Goal: Communication & Community: Share content

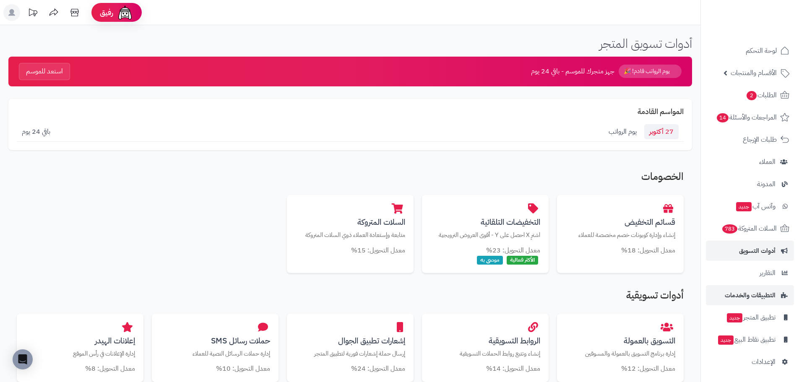
scroll to position [2, 0]
drag, startPoint x: 775, startPoint y: 362, endPoint x: 766, endPoint y: 358, distance: 9.8
click at [756, 76] on span "الأقسام والمنتجات" at bounding box center [754, 73] width 46 height 12
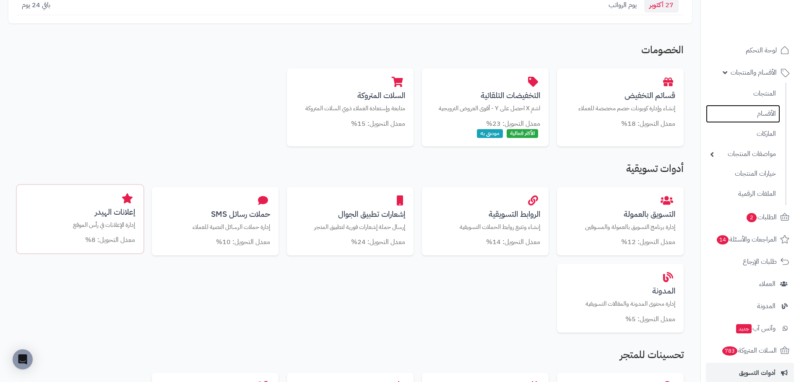
scroll to position [126, 0]
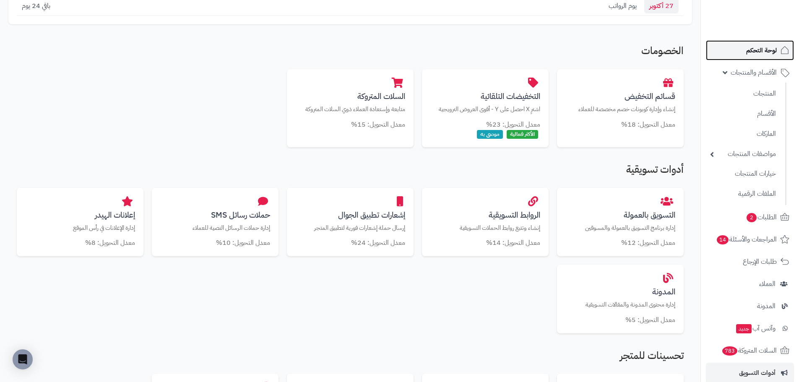
click at [769, 53] on span "لوحة التحكم" at bounding box center [761, 50] width 31 height 12
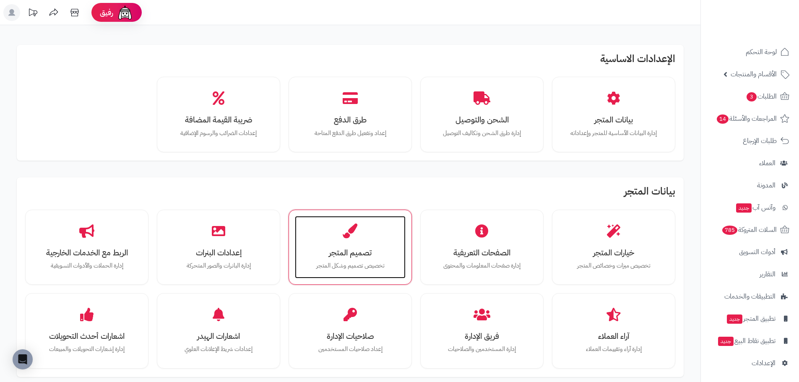
click at [331, 251] on h3 "تصميم المتجر" at bounding box center [350, 252] width 94 height 9
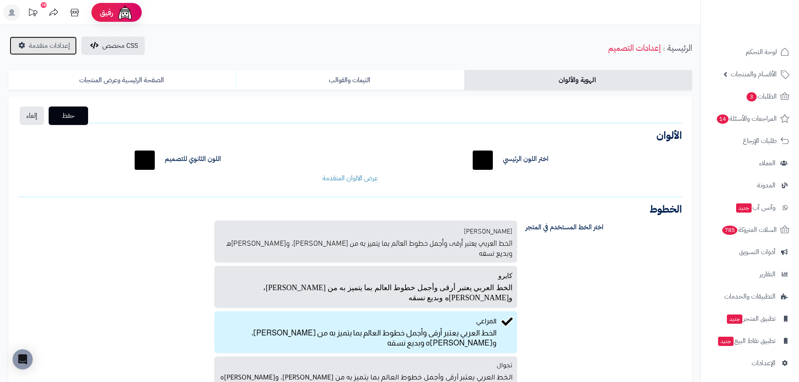
click at [39, 42] on span "إعدادات متقدمة" at bounding box center [49, 46] width 41 height 10
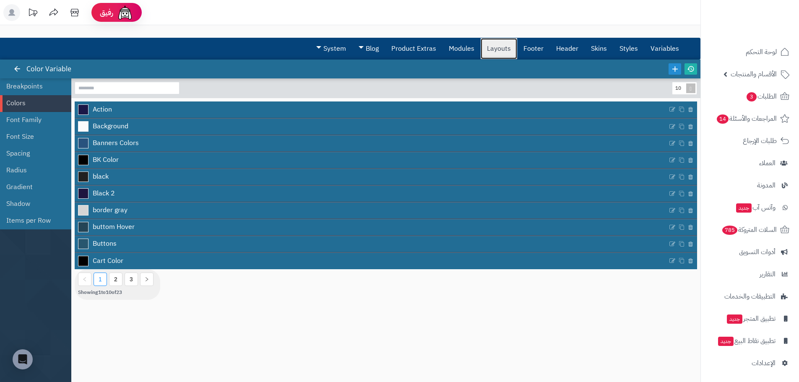
click at [488, 51] on link "Layouts" at bounding box center [499, 48] width 36 height 21
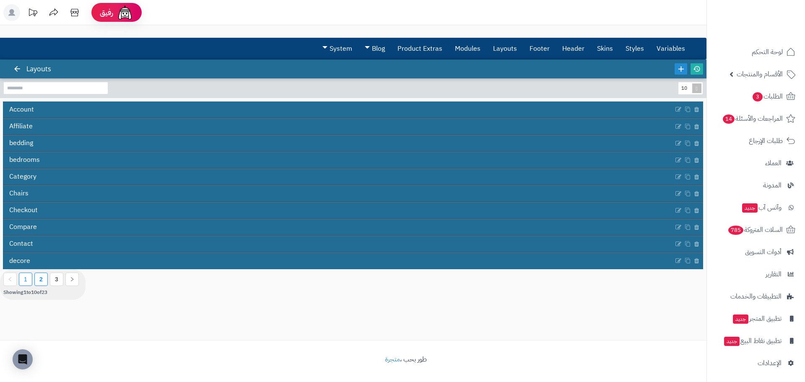
click at [43, 281] on li "2" at bounding box center [40, 279] width 13 height 13
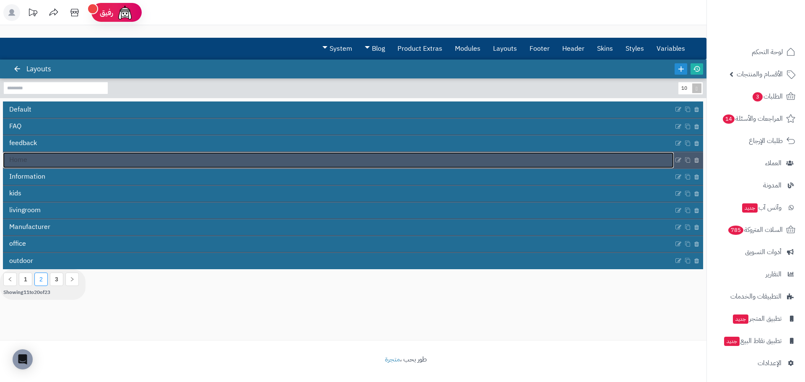
click at [44, 160] on link "Home" at bounding box center [338, 160] width 671 height 16
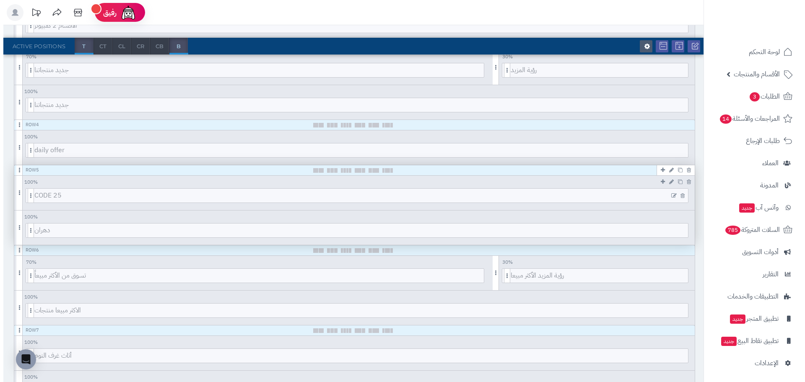
scroll to position [294, 0]
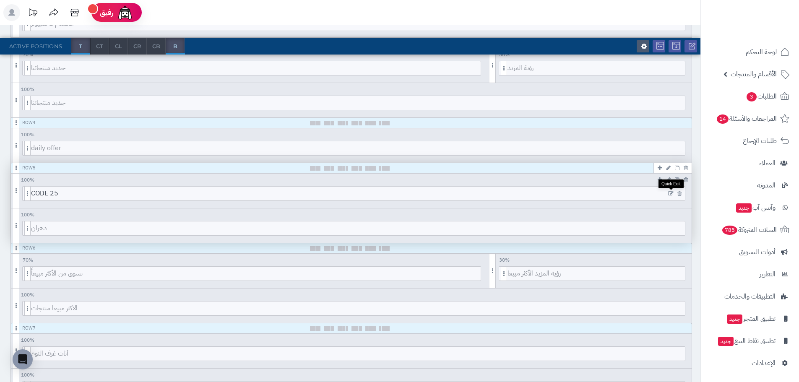
click at [668, 194] on icon at bounding box center [670, 194] width 5 height 6
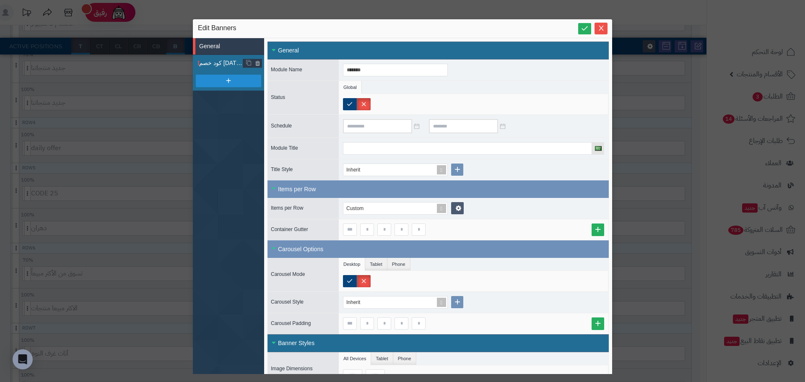
click at [216, 61] on span "كود خصم اليوم الوطني" at bounding box center [221, 63] width 44 height 9
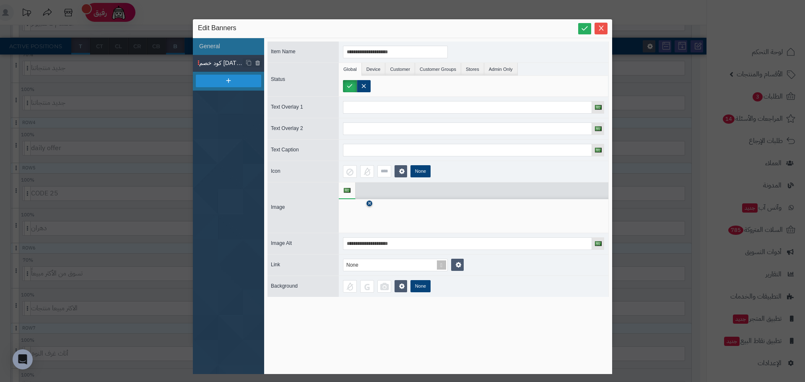
click at [368, 204] on icon at bounding box center [369, 203] width 3 height 5
click at [360, 216] on icon at bounding box center [356, 216] width 27 height 25
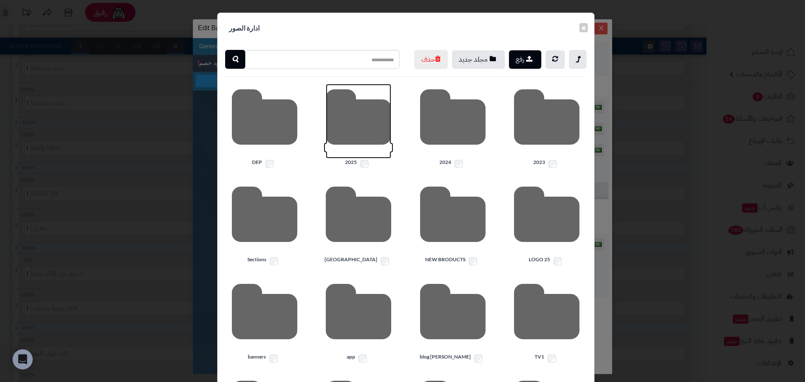
click at [357, 143] on icon at bounding box center [358, 121] width 65 height 75
click at [533, 60] on icon "button" at bounding box center [529, 58] width 6 height 7
click at [584, 29] on button "×" at bounding box center [584, 27] width 8 height 9
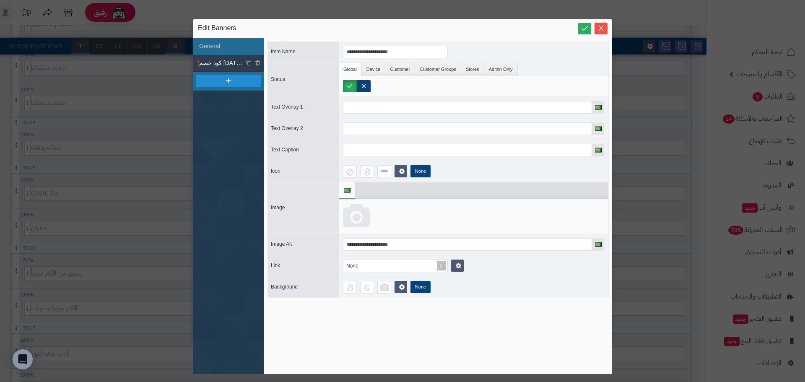
click at [364, 228] on icon at bounding box center [356, 216] width 27 height 25
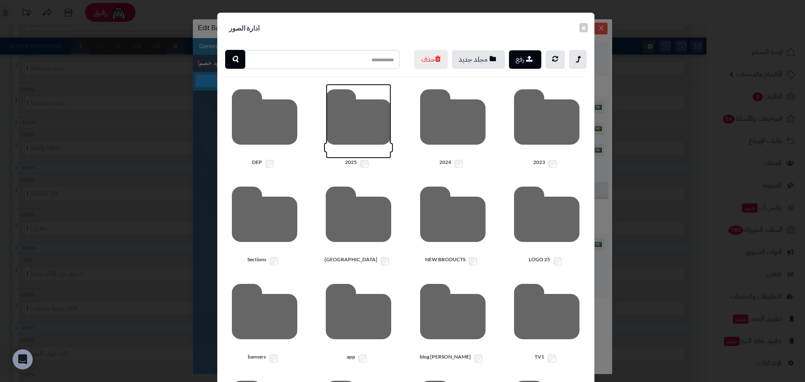
click at [345, 151] on icon at bounding box center [358, 121] width 65 height 75
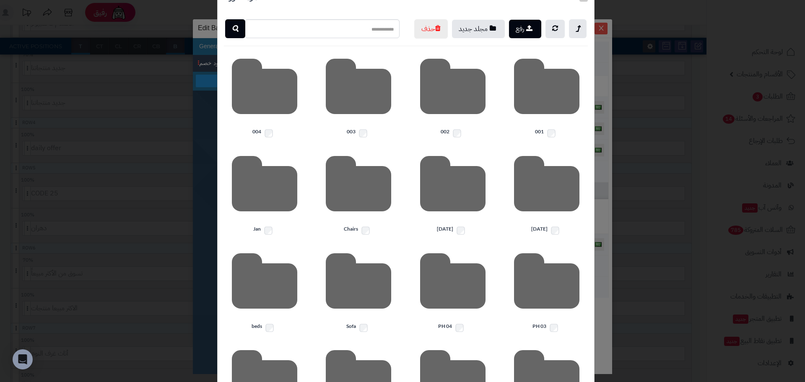
scroll to position [160, 0]
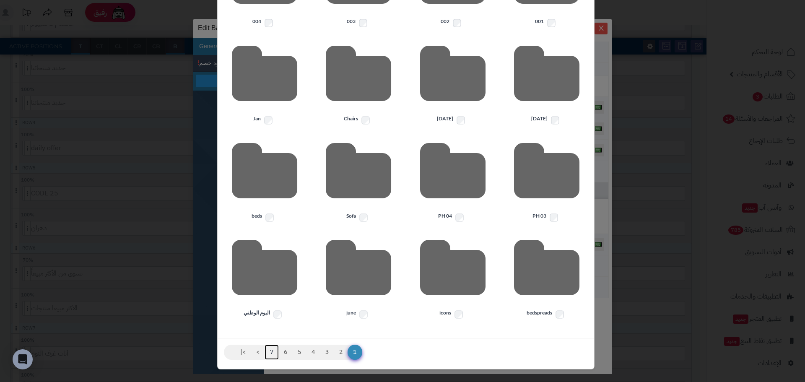
click at [276, 354] on link "7" at bounding box center [272, 352] width 14 height 15
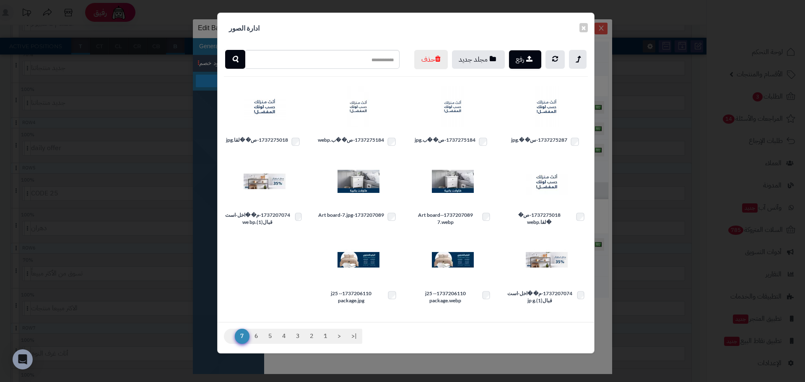
scroll to position [3, 0]
click at [259, 344] on link "6" at bounding box center [256, 336] width 14 height 15
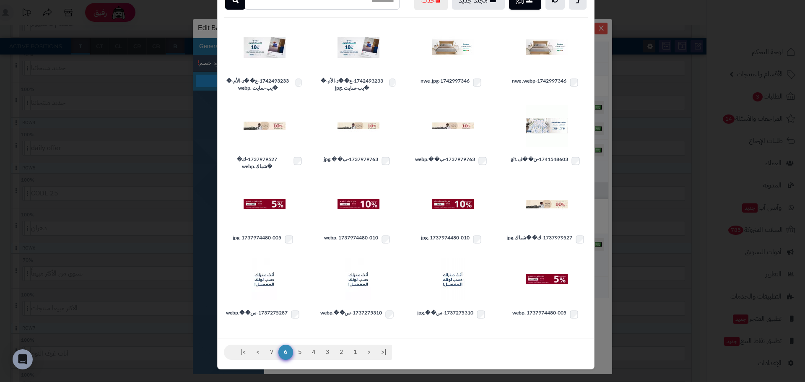
scroll to position [78, 0]
click at [302, 353] on link "5" at bounding box center [300, 352] width 14 height 15
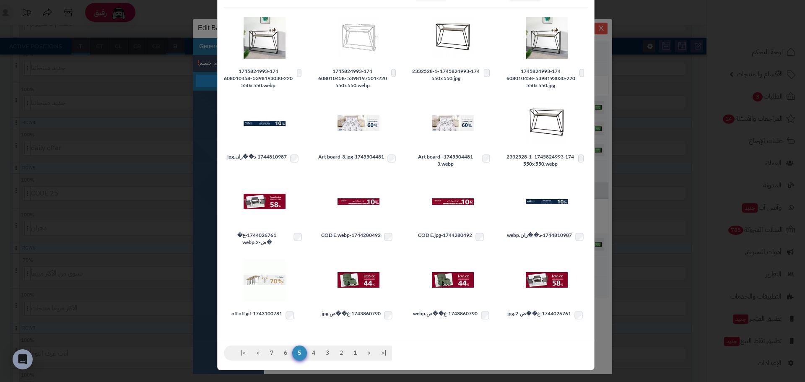
scroll to position [89, 0]
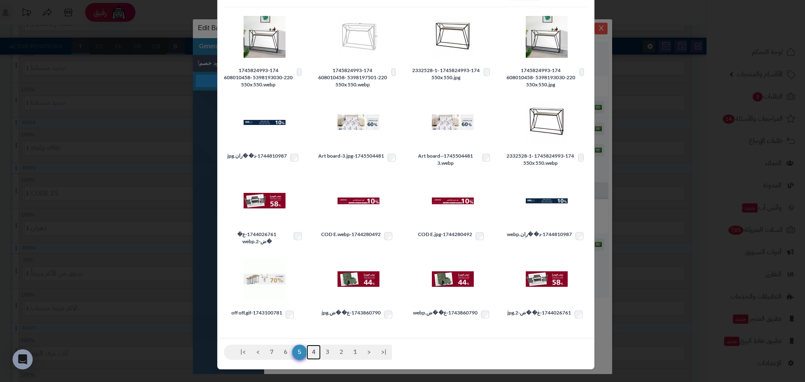
click at [314, 354] on link "4" at bounding box center [314, 352] width 14 height 15
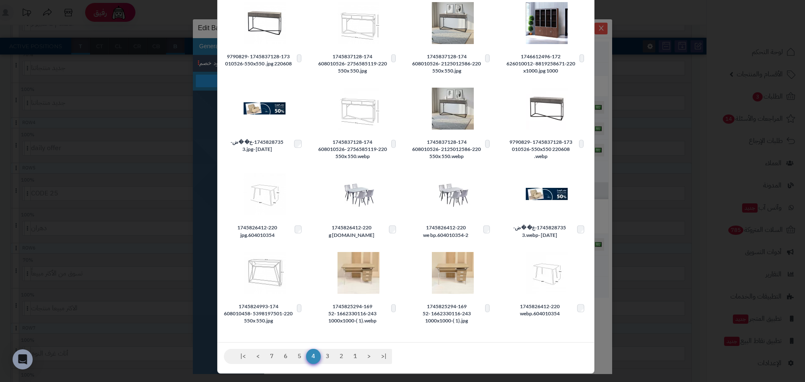
scroll to position [107, 0]
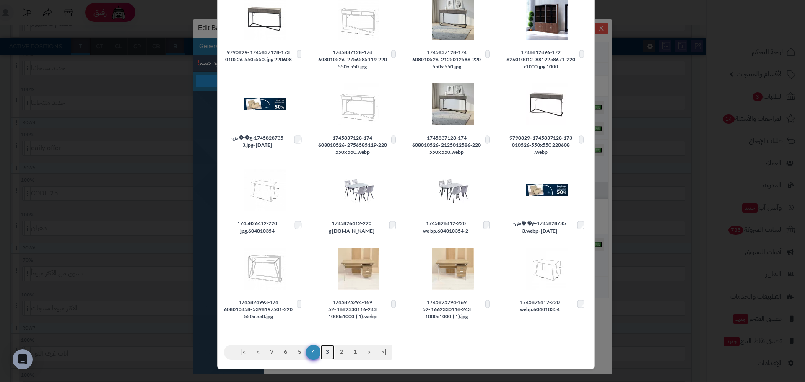
click at [335, 354] on link "3" at bounding box center [328, 352] width 14 height 15
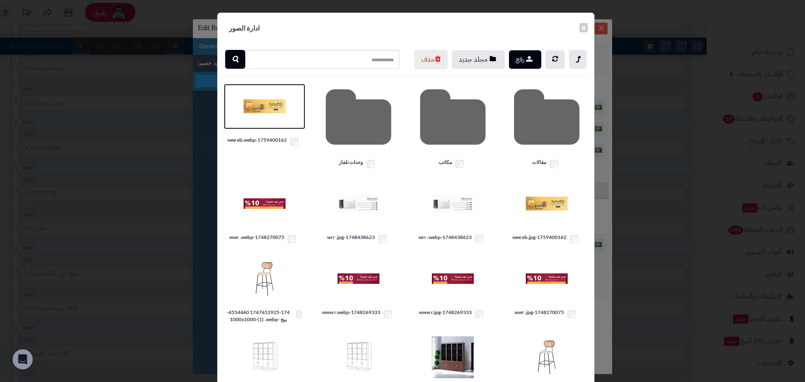
click at [262, 120] on img at bounding box center [265, 107] width 42 height 42
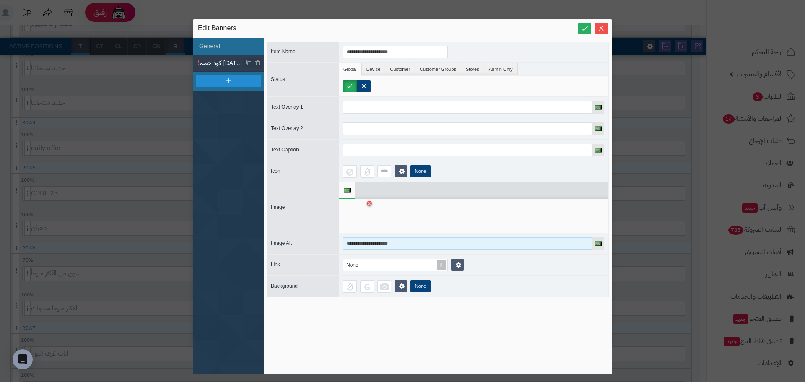
click at [381, 244] on input "**********" at bounding box center [467, 243] width 249 height 13
type input "*"
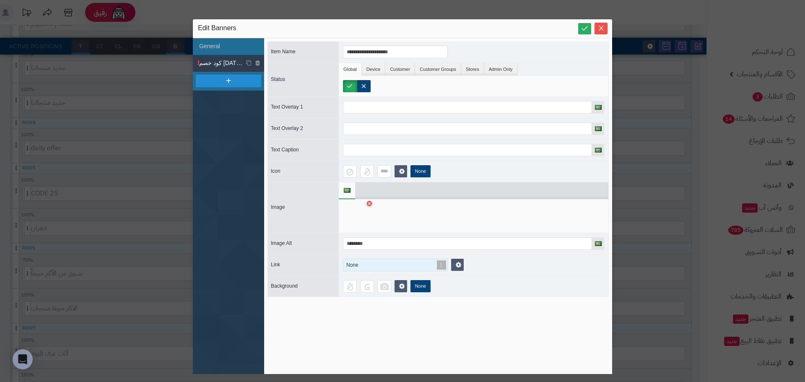
type input "*******"
click at [371, 262] on div "None" at bounding box center [392, 265] width 97 height 12
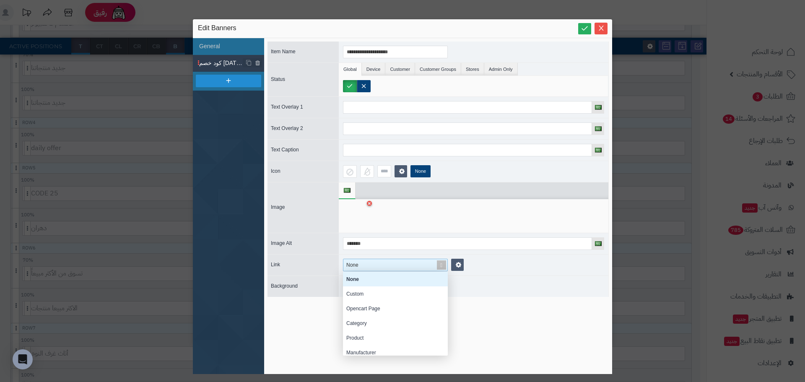
scroll to position [78, 99]
click at [373, 319] on div "Category" at bounding box center [395, 323] width 105 height 15
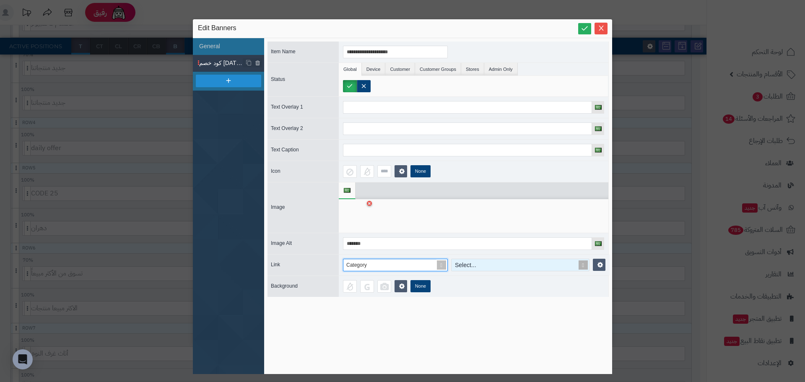
click at [478, 269] on div "Select..." at bounding box center [516, 265] width 128 height 12
type input "*"
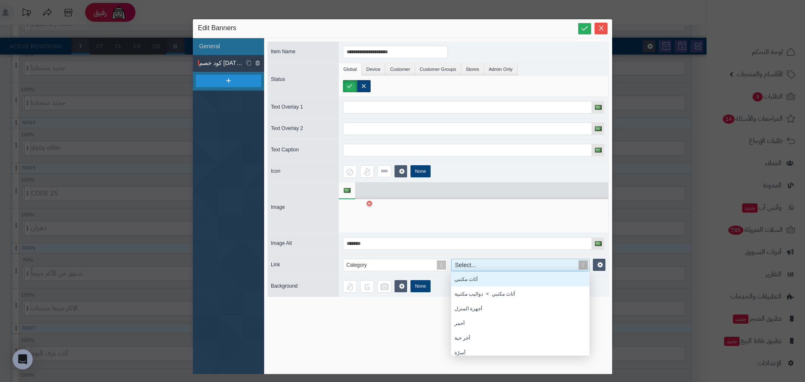
scroll to position [78, 132]
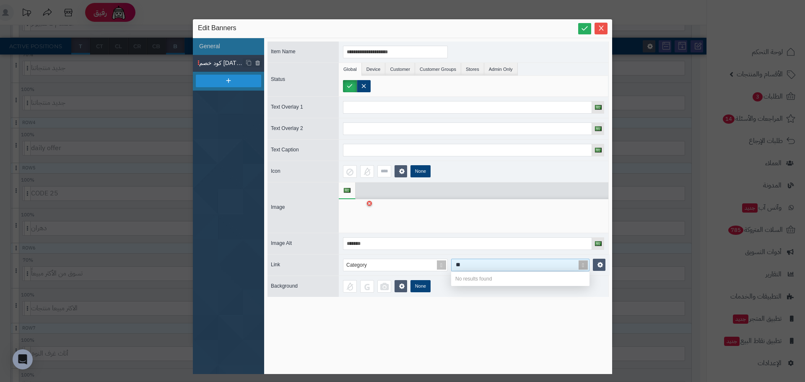
type input "*"
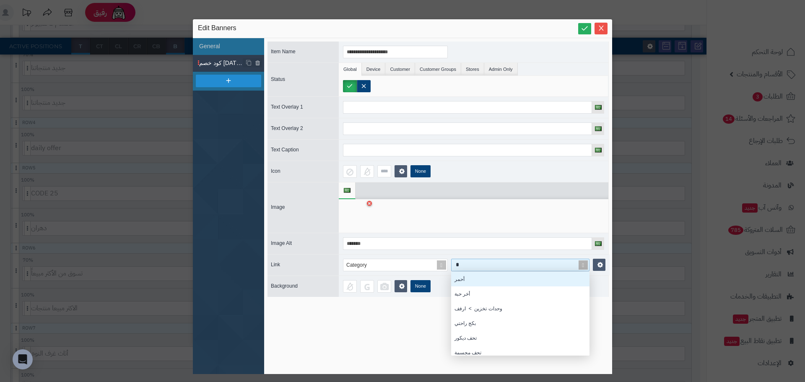
scroll to position [38, 132]
type input "***"
click at [475, 280] on div "أخر حبة" at bounding box center [520, 279] width 138 height 15
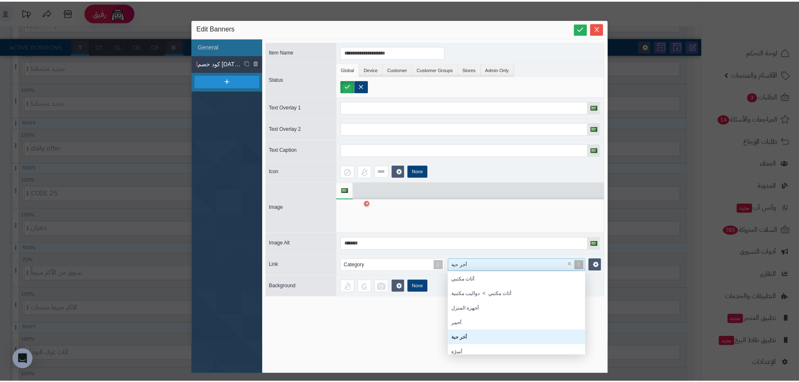
scroll to position [78, 132]
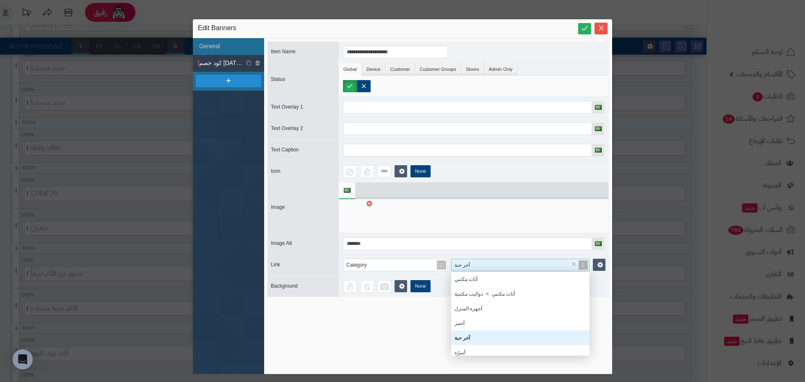
click at [479, 336] on div "أخر حبة" at bounding box center [520, 338] width 138 height 15
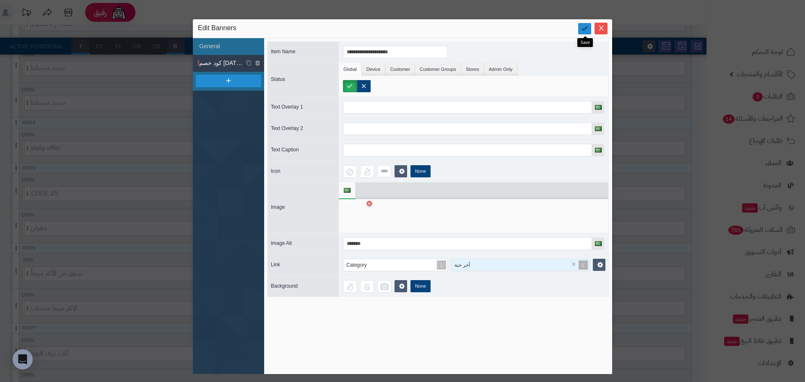
click at [585, 27] on icon at bounding box center [585, 28] width 8 height 8
click at [600, 25] on icon "Close" at bounding box center [601, 27] width 7 height 7
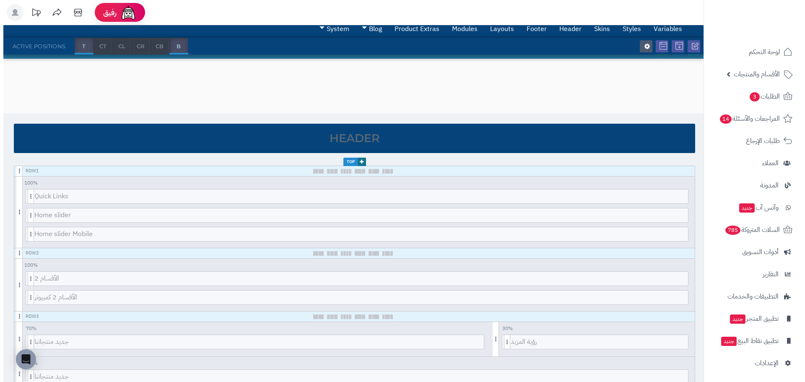
scroll to position [84, 0]
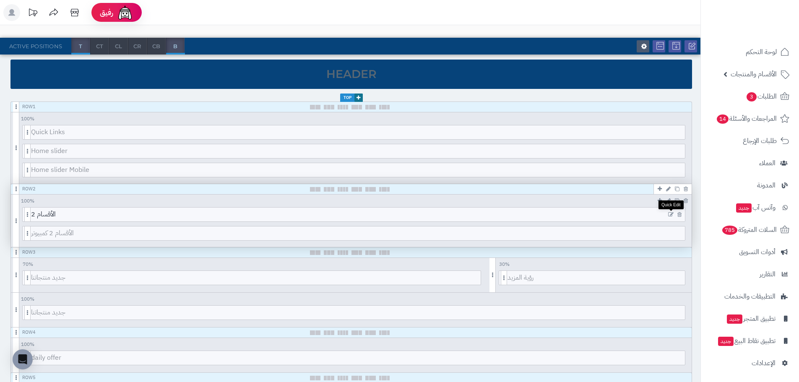
click at [671, 216] on icon at bounding box center [670, 215] width 5 height 6
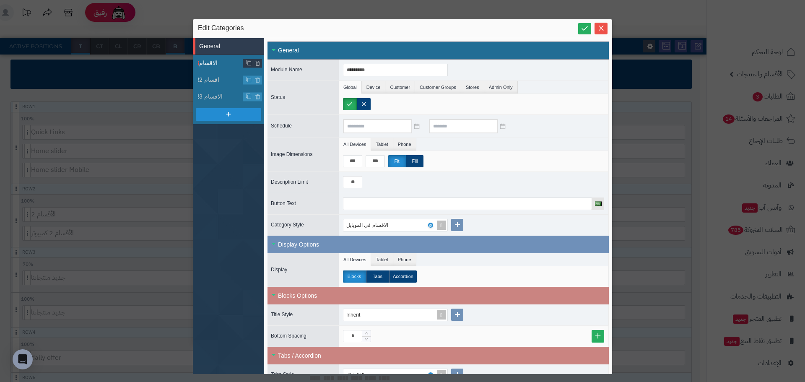
click at [216, 60] on span "الاقسام" at bounding box center [221, 63] width 44 height 9
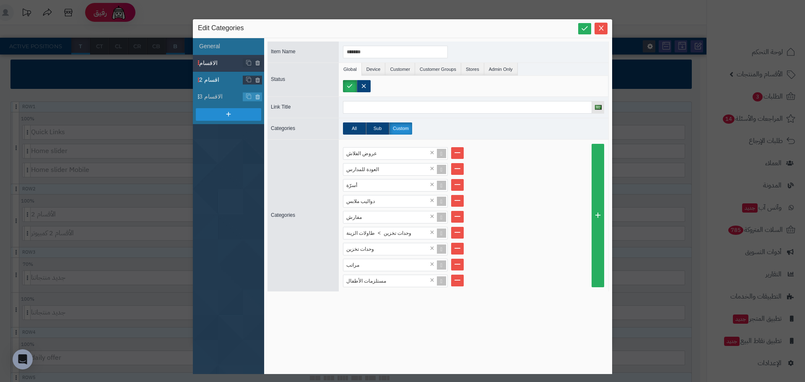
click at [219, 76] on span "اقسام 2" at bounding box center [221, 80] width 44 height 9
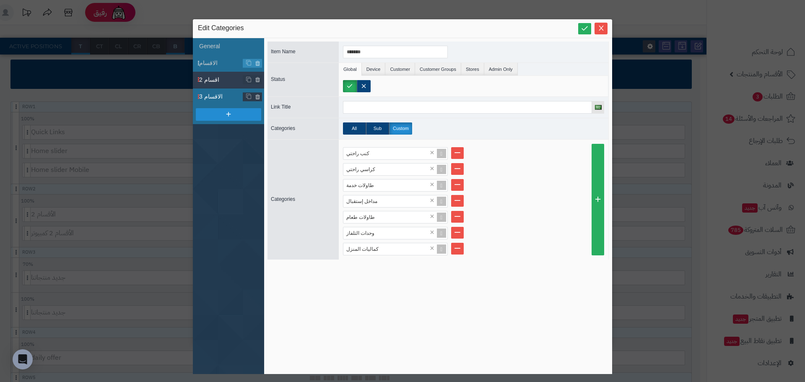
click at [222, 95] on span "الاقسام 3" at bounding box center [221, 96] width 44 height 9
click at [211, 80] on span "اقسام 2" at bounding box center [221, 80] width 44 height 9
click at [219, 65] on span "الاقسام" at bounding box center [221, 63] width 44 height 9
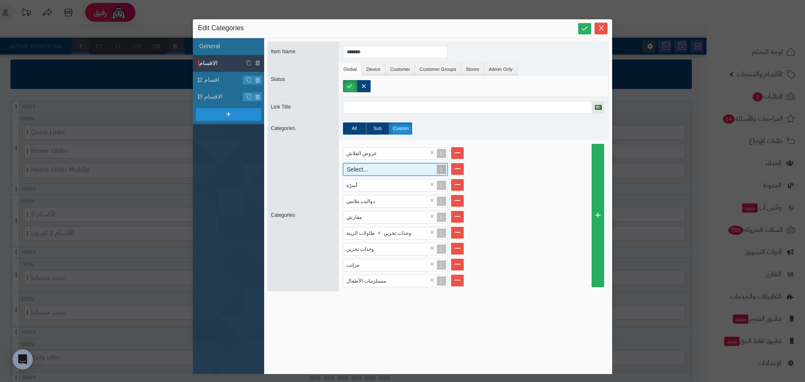
click at [389, 172] on div "Select..." at bounding box center [392, 170] width 97 height 12
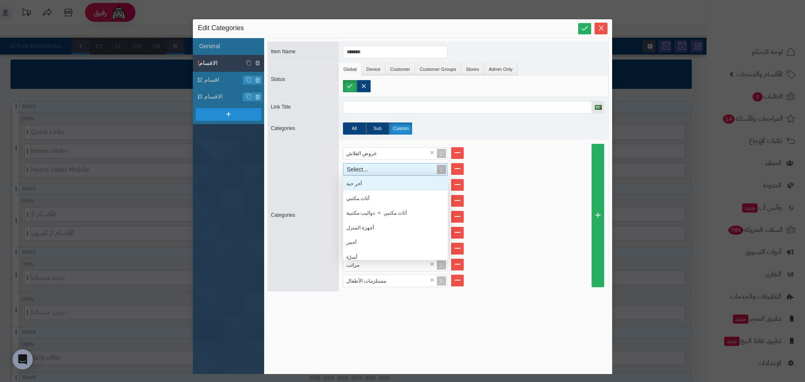
scroll to position [78, 99]
click at [373, 183] on div "آخر حبة" at bounding box center [395, 183] width 105 height 15
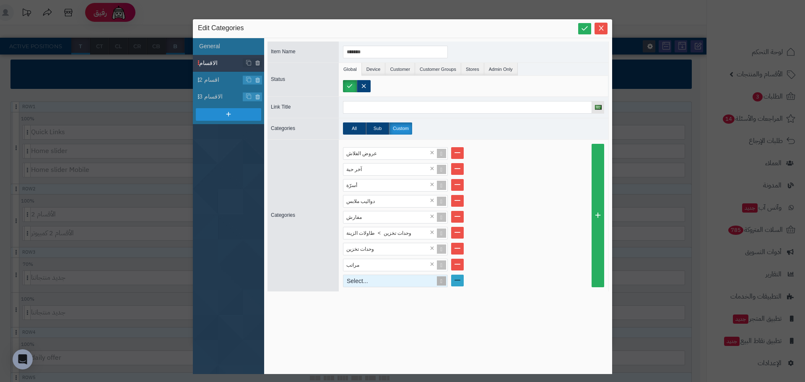
click at [454, 280] on link at bounding box center [457, 281] width 13 height 12
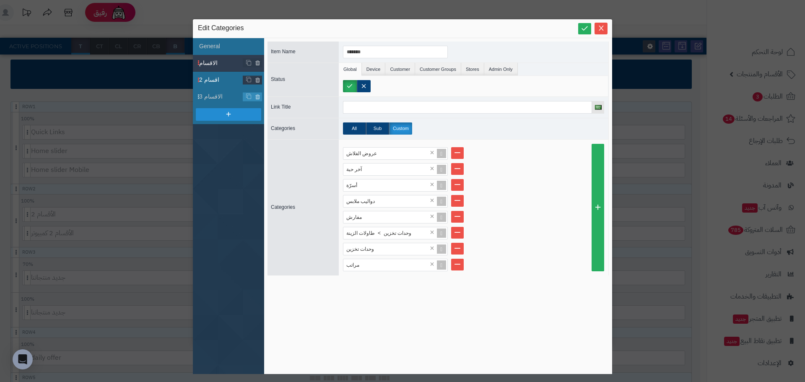
click at [222, 84] on span "اقسام 2" at bounding box center [221, 80] width 44 height 9
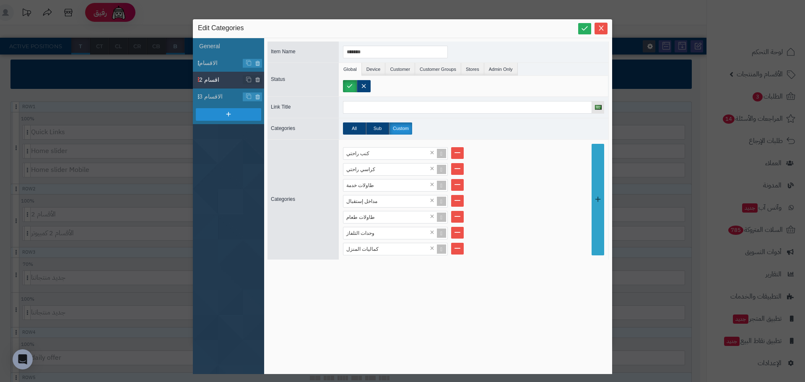
click at [592, 242] on link at bounding box center [598, 200] width 13 height 112
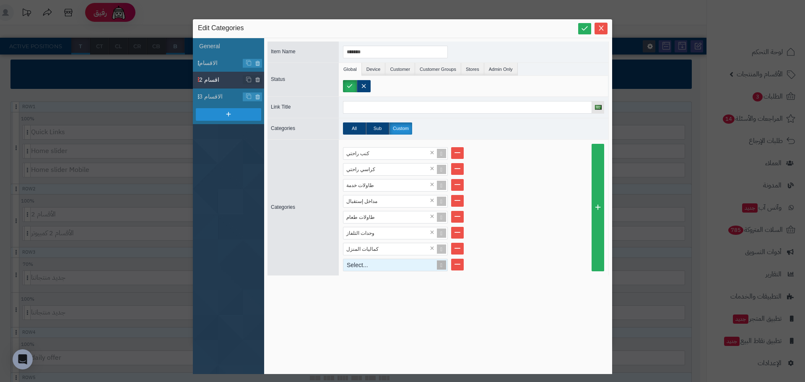
click at [385, 267] on div "Select..." at bounding box center [392, 265] width 97 height 12
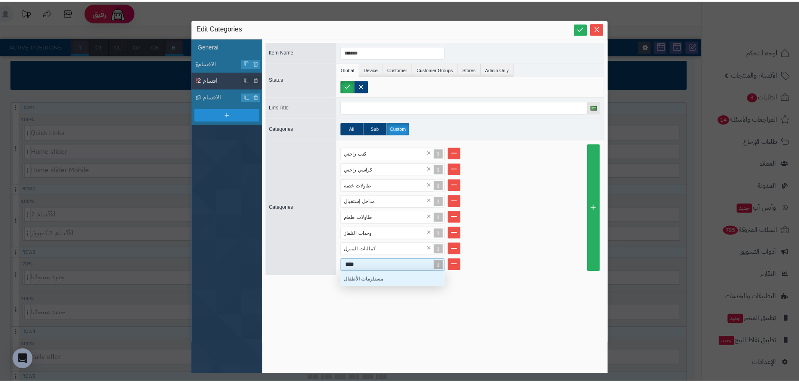
scroll to position [8, 99]
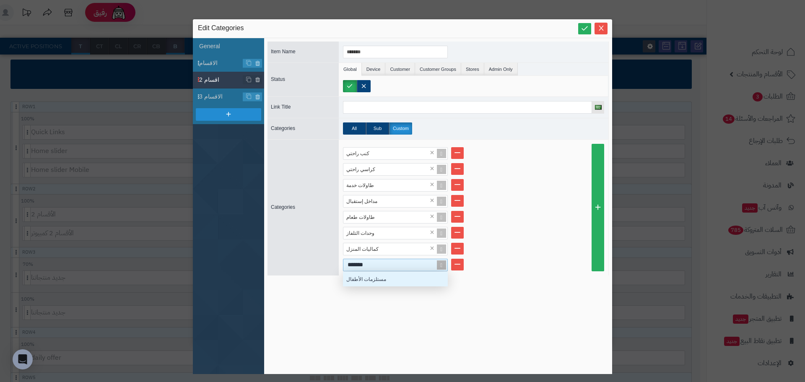
type input "********"
click at [365, 284] on div "مستلزمات الأطفال" at bounding box center [395, 279] width 105 height 15
click at [214, 96] on span "الاقسام 3" at bounding box center [221, 96] width 44 height 9
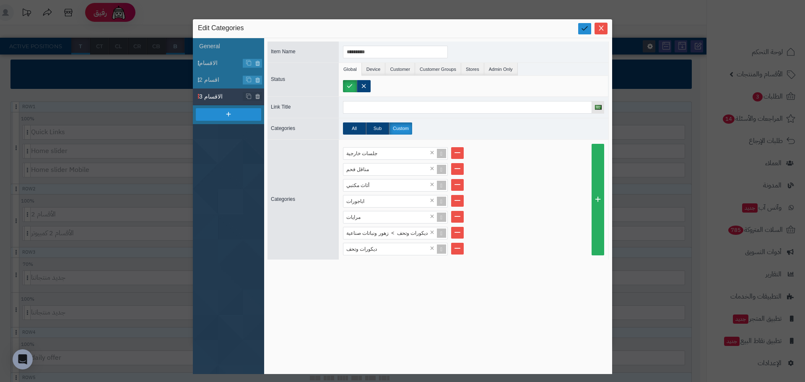
click at [581, 32] on icon at bounding box center [585, 28] width 8 height 8
click at [603, 28] on icon "Close" at bounding box center [601, 27] width 7 height 7
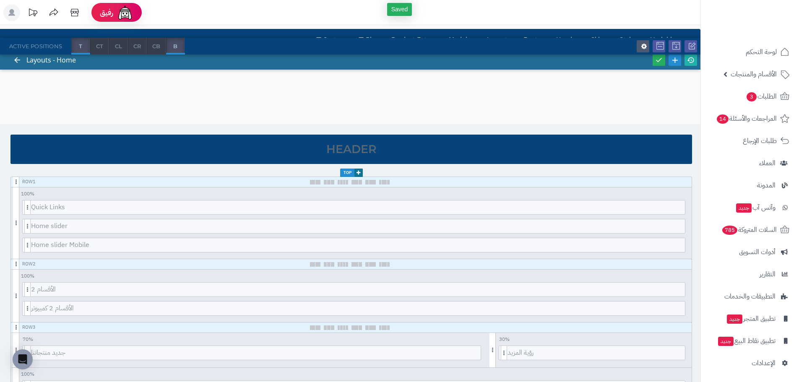
scroll to position [0, 0]
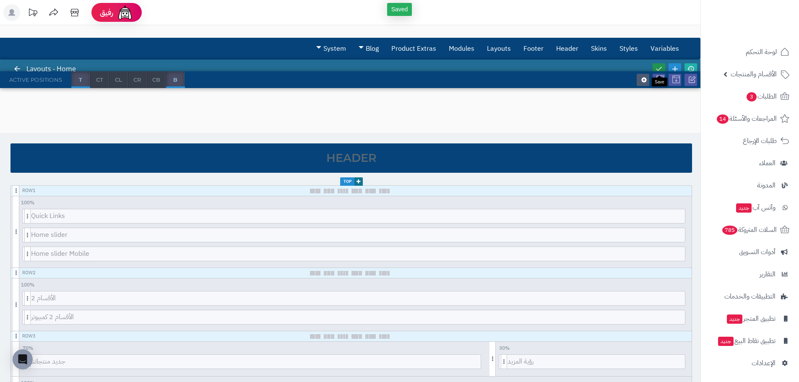
click at [662, 66] on icon at bounding box center [659, 69] width 8 height 8
click at [695, 69] on link at bounding box center [691, 68] width 13 height 11
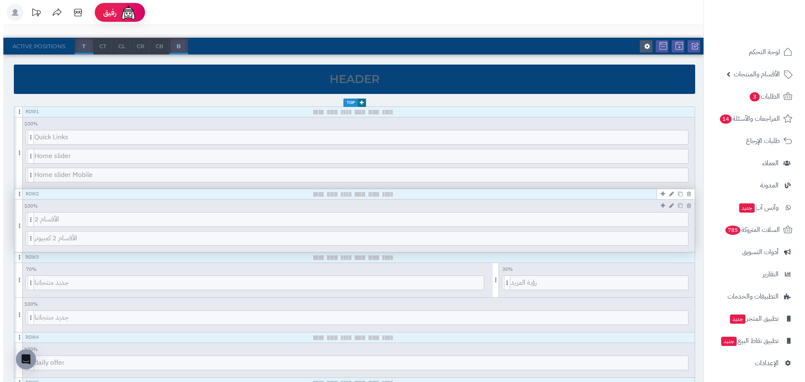
scroll to position [84, 0]
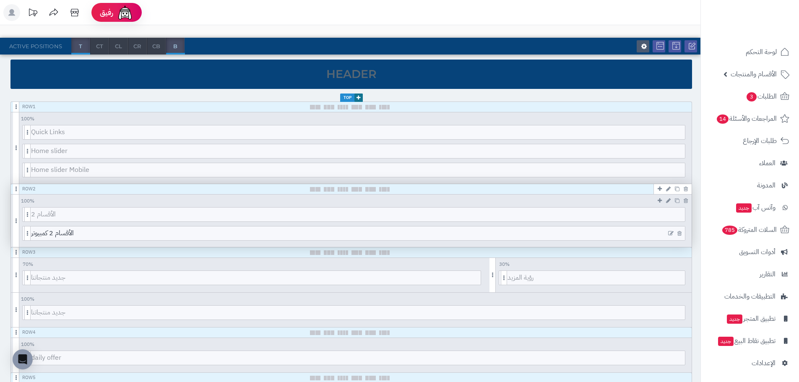
click at [669, 233] on icon at bounding box center [670, 234] width 5 height 6
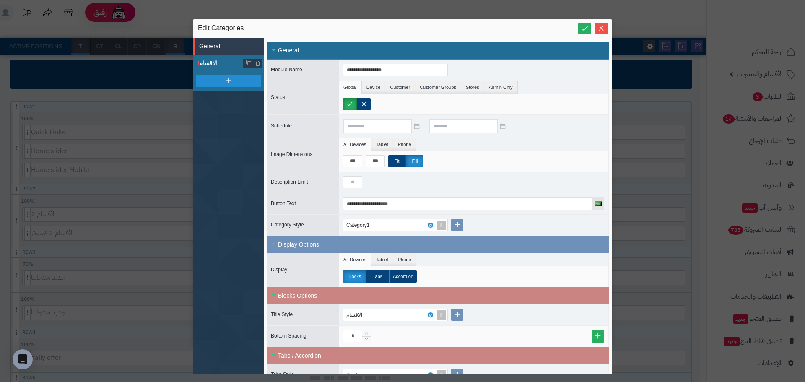
click at [213, 61] on span "الاقسام" at bounding box center [221, 63] width 44 height 9
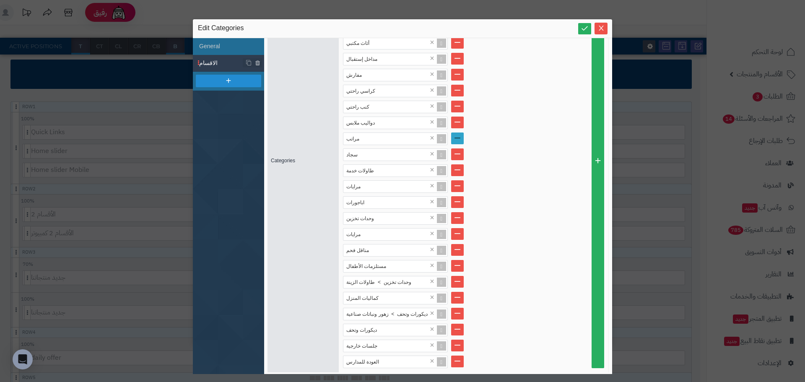
scroll to position [192, 0]
click at [404, 356] on div "العودة للمدارس" at bounding box center [392, 360] width 97 height 12
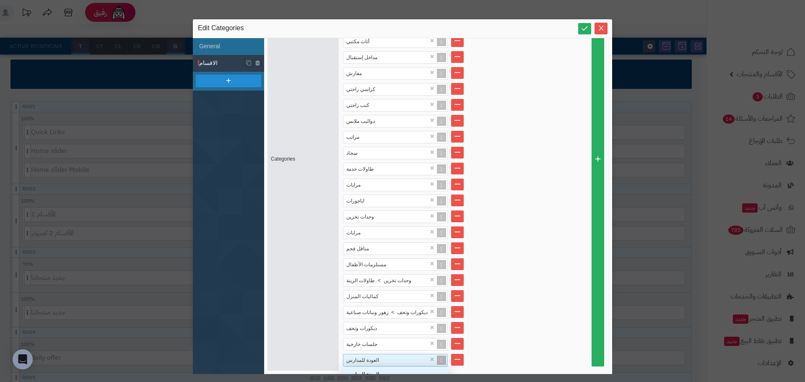
scroll to position [8, 99]
type input "*"
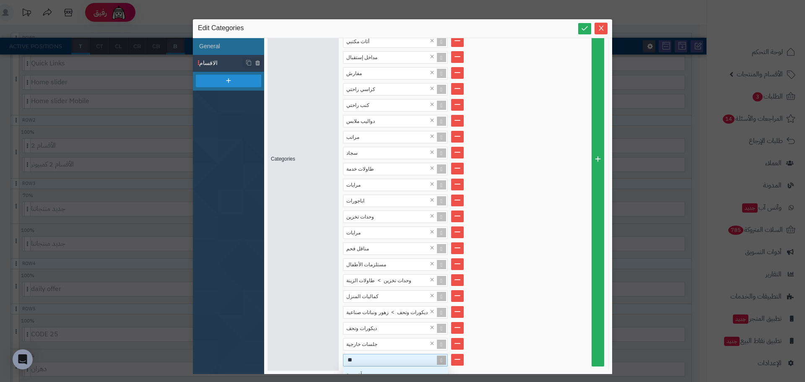
type input "***"
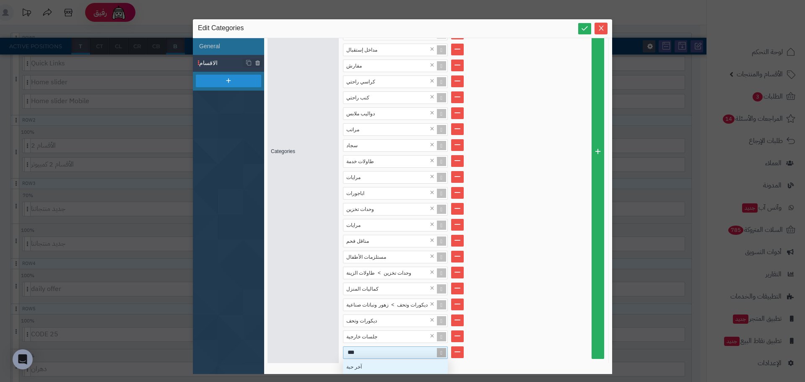
click at [388, 360] on div "آخر حبة" at bounding box center [395, 367] width 105 height 15
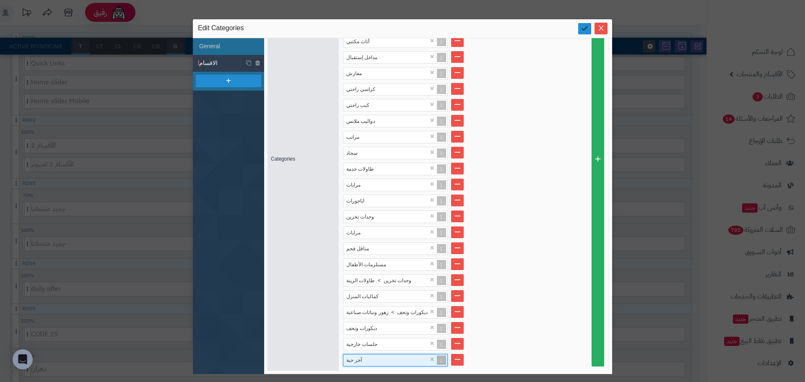
click at [586, 24] on icon at bounding box center [585, 28] width 8 height 8
click at [603, 28] on icon "Close" at bounding box center [601, 27] width 7 height 7
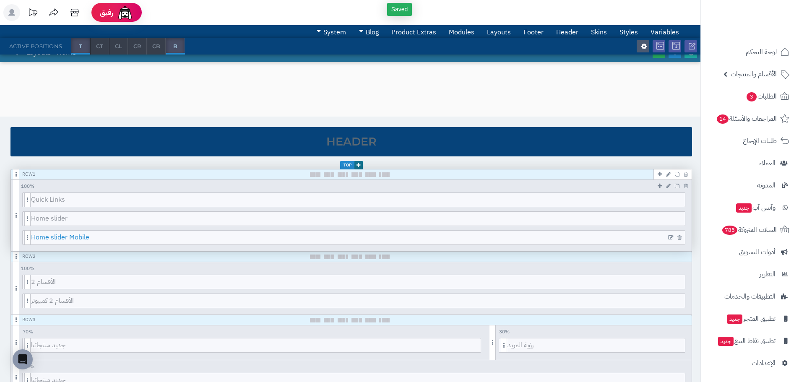
scroll to position [0, 0]
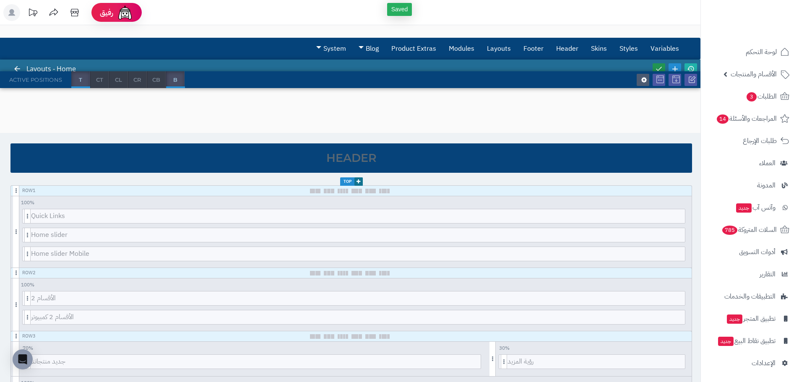
click at [659, 69] on icon at bounding box center [659, 69] width 8 height 8
click at [691, 69] on icon at bounding box center [691, 69] width 8 height 8
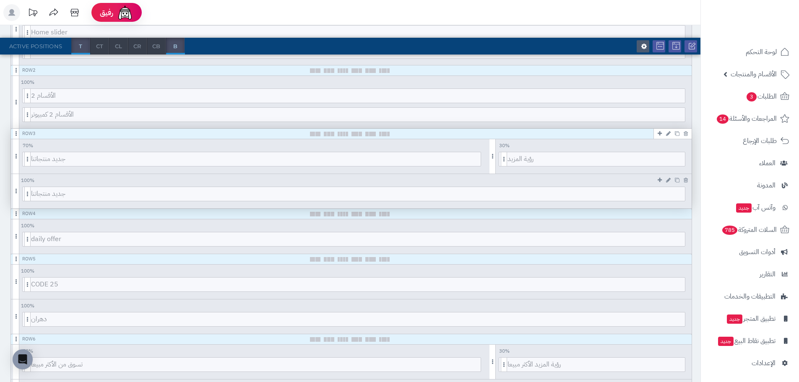
scroll to position [210, 0]
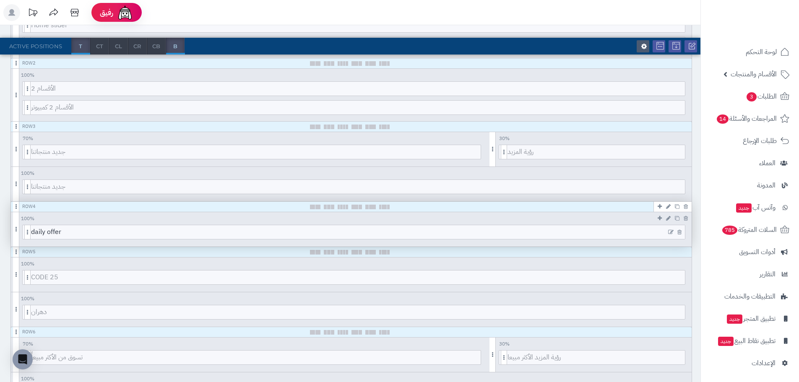
click at [669, 233] on icon at bounding box center [670, 232] width 5 height 6
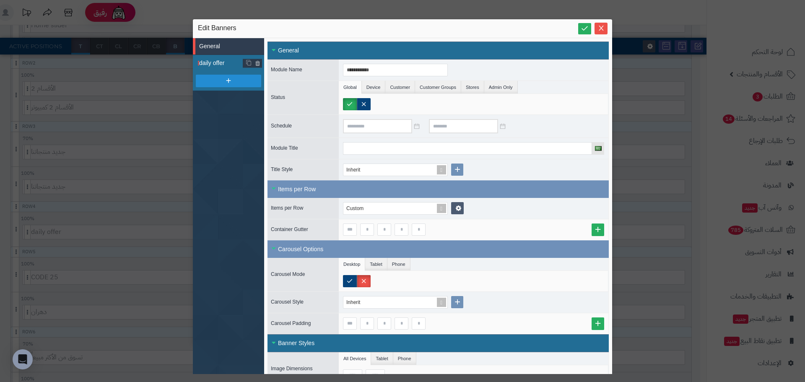
click at [221, 65] on span "daily offer" at bounding box center [221, 63] width 44 height 9
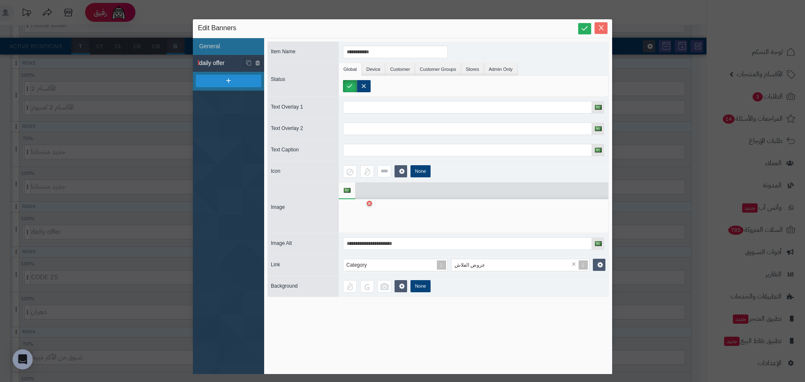
click at [599, 29] on icon "Close" at bounding box center [601, 27] width 7 height 7
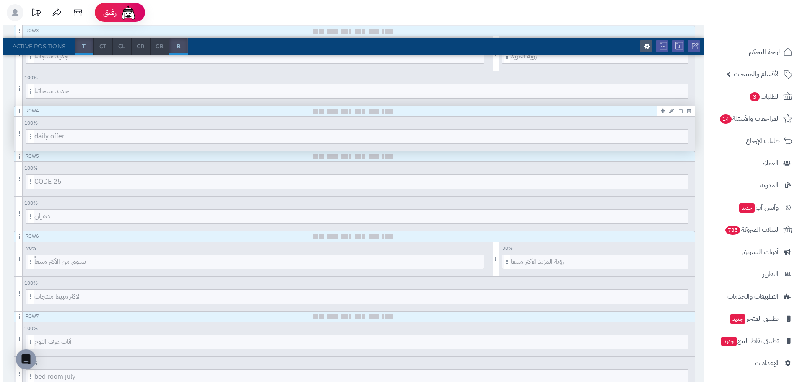
scroll to position [336, 0]
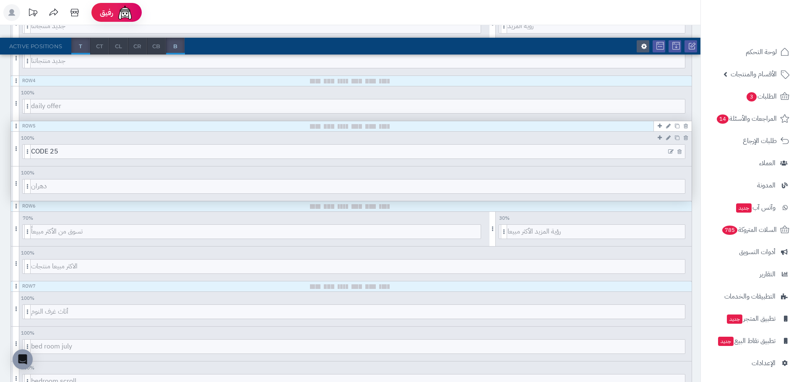
click at [671, 152] on icon at bounding box center [670, 152] width 5 height 6
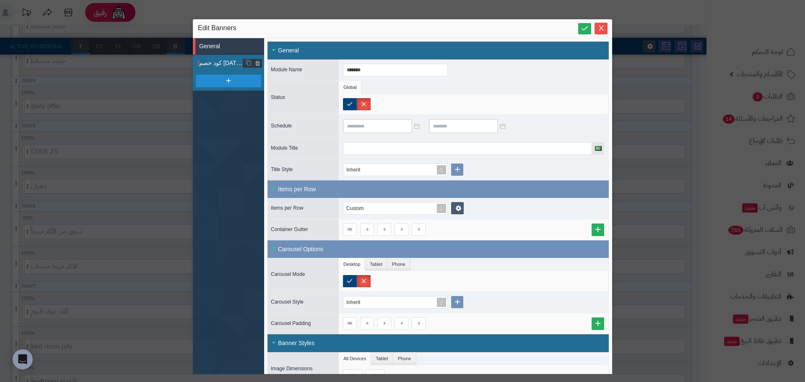
click at [217, 60] on span "كود خصم اليوم الوطني" at bounding box center [221, 63] width 44 height 9
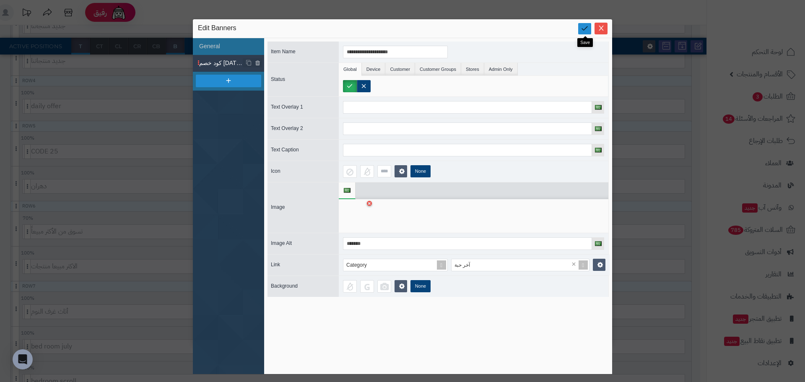
click at [582, 31] on icon at bounding box center [585, 28] width 8 height 8
click at [219, 61] on span "كود خصم اليوم الوطني" at bounding box center [221, 63] width 44 height 9
click at [388, 51] on input "**********" at bounding box center [395, 52] width 105 height 13
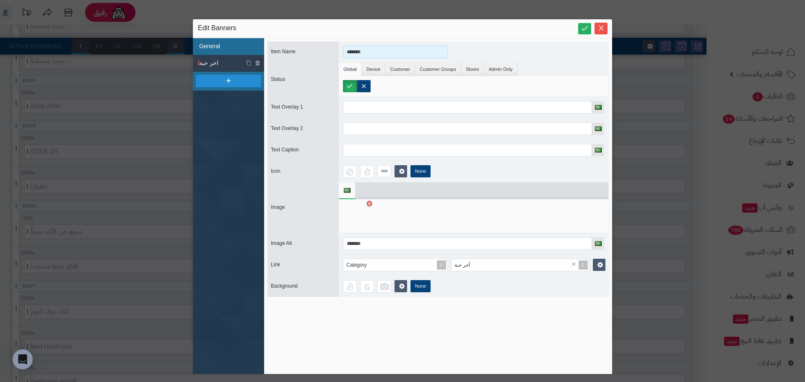
type input "*******"
click at [230, 46] on li "General" at bounding box center [228, 46] width 71 height 17
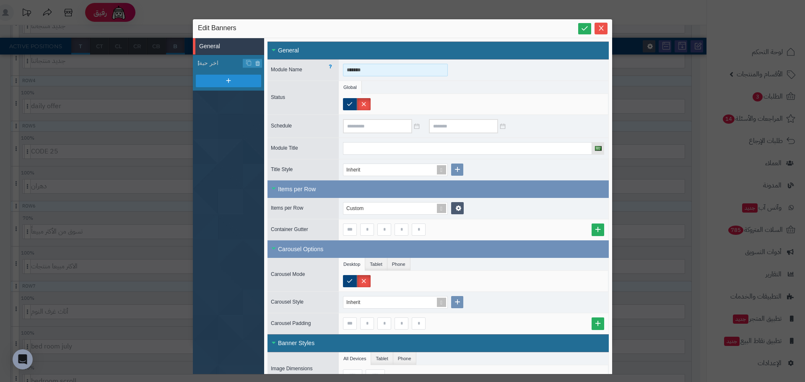
click at [380, 65] on input "*******" at bounding box center [395, 70] width 105 height 13
type input "*******"
click at [582, 32] on icon at bounding box center [585, 28] width 8 height 8
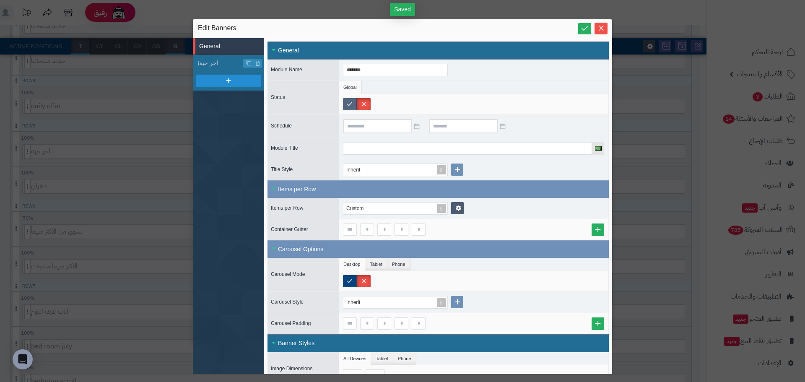
click at [355, 102] on label at bounding box center [350, 104] width 14 height 12
click at [585, 30] on icon at bounding box center [585, 28] width 8 height 8
click at [598, 26] on icon "Close" at bounding box center [601, 27] width 7 height 7
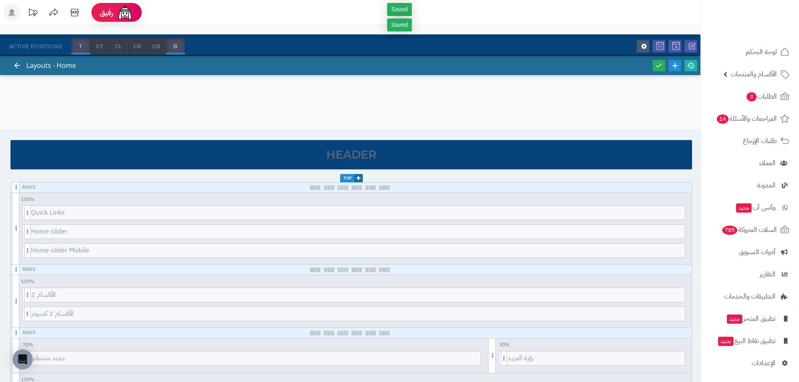
scroll to position [0, 0]
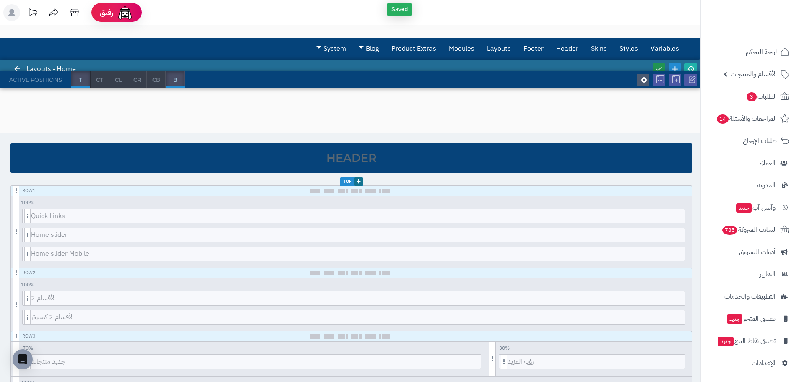
click at [659, 64] on link at bounding box center [659, 68] width 13 height 11
click at [689, 67] on icon at bounding box center [691, 69] width 8 height 8
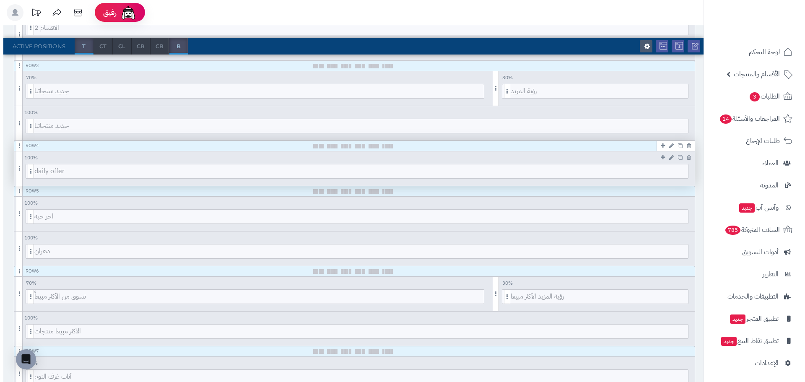
scroll to position [294, 0]
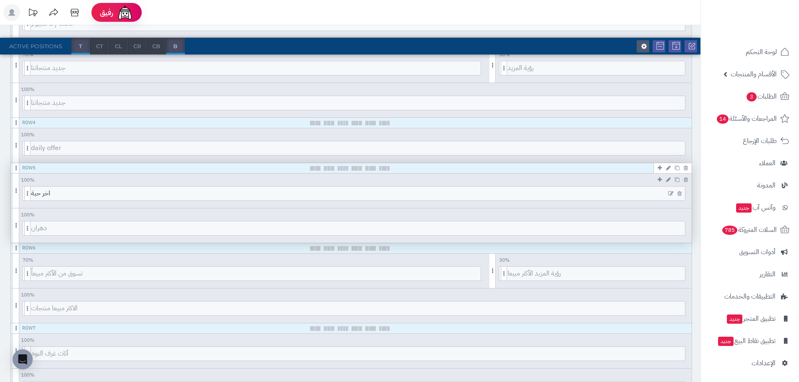
click at [668, 191] on icon at bounding box center [670, 194] width 5 height 6
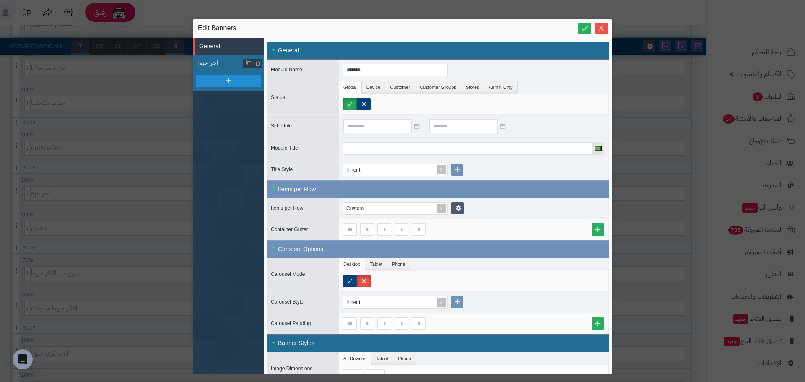
click at [214, 55] on li "اخر حبة" at bounding box center [228, 63] width 71 height 17
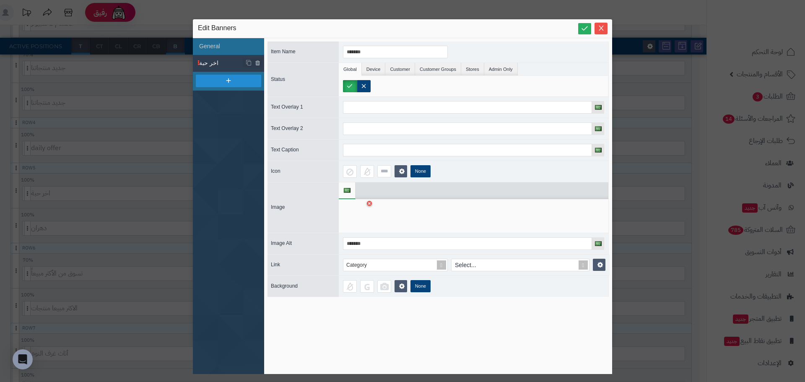
click at [214, 60] on span "اخر حبة" at bounding box center [221, 63] width 44 height 9
click at [487, 268] on div "Select..." at bounding box center [516, 265] width 128 height 12
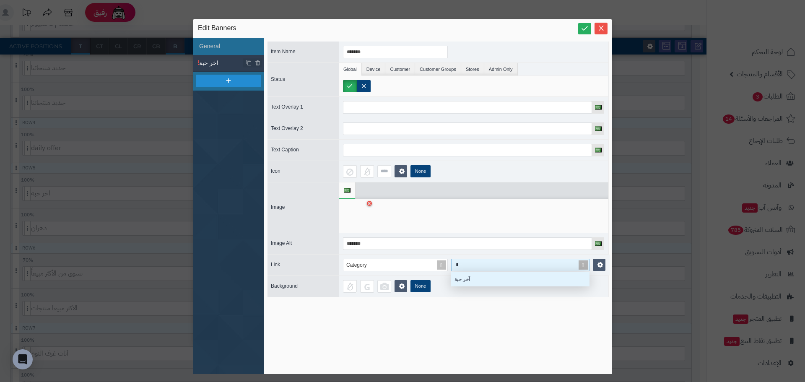
scroll to position [8, 132]
type input "***"
click at [493, 287] on div "None" at bounding box center [474, 286] width 270 height 21
click at [487, 271] on div "Select..." at bounding box center [516, 265] width 128 height 12
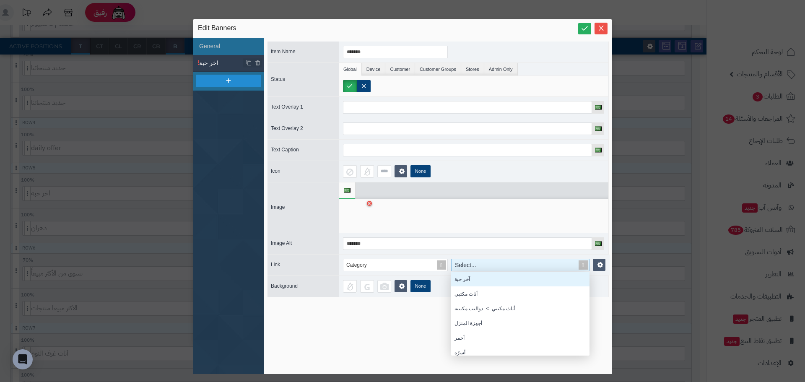
click at [473, 277] on div "آخر حبة" at bounding box center [520, 279] width 138 height 15
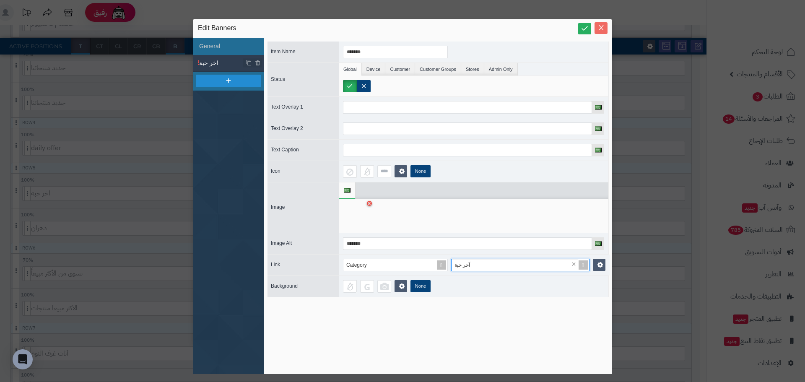
click at [595, 32] on button "Close" at bounding box center [601, 28] width 13 height 12
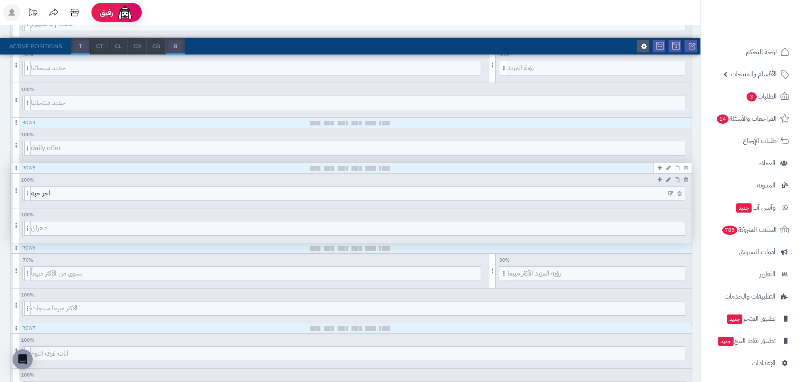
click at [668, 193] on icon at bounding box center [670, 194] width 5 height 6
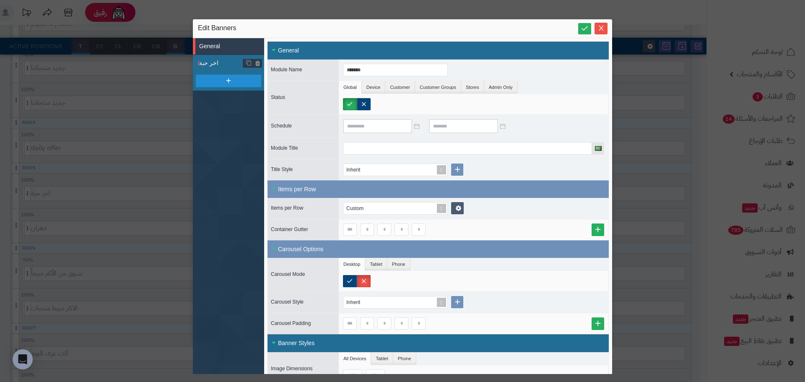
click at [222, 68] on span "اخر حبة" at bounding box center [221, 63] width 44 height 9
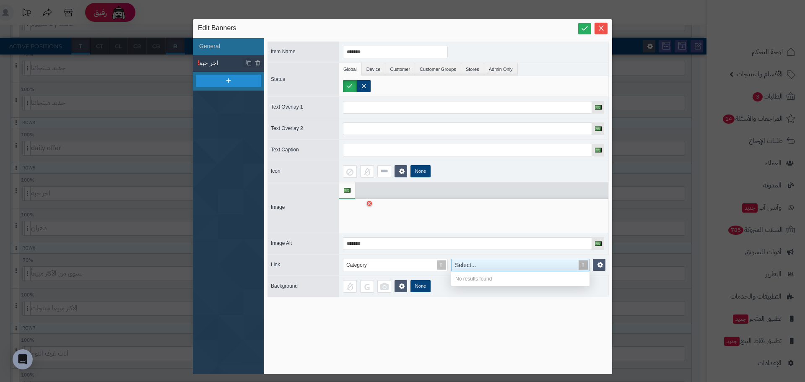
click at [468, 265] on div "Select..." at bounding box center [516, 265] width 128 height 12
type input "**"
click at [469, 281] on div "آخر حبة" at bounding box center [520, 279] width 138 height 15
click at [585, 32] on icon at bounding box center [585, 28] width 8 height 8
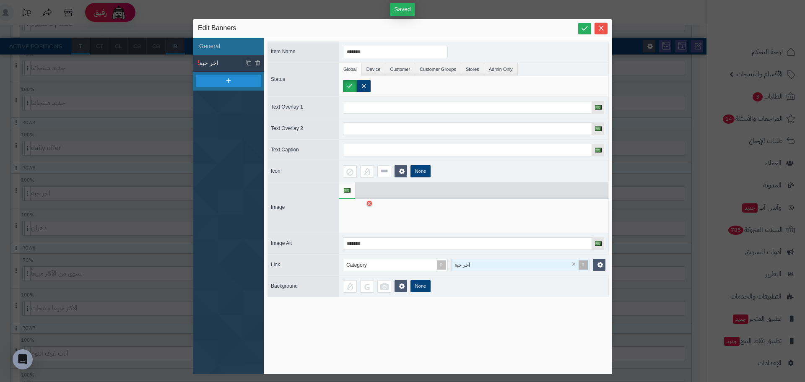
drag, startPoint x: 598, startPoint y: 25, endPoint x: 615, endPoint y: 56, distance: 35.5
click at [600, 25] on icon "Close" at bounding box center [601, 28] width 7 height 7
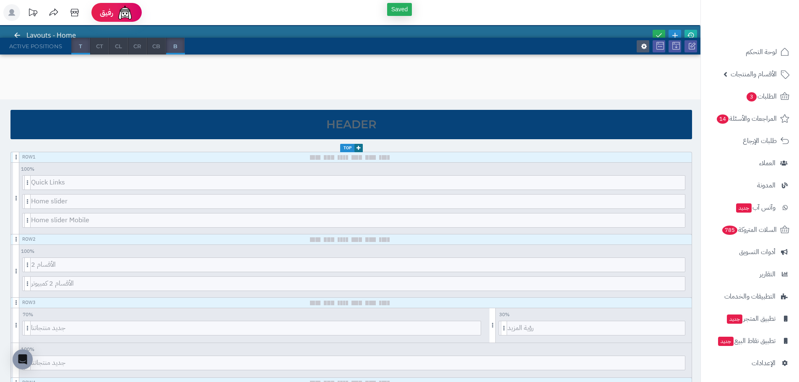
scroll to position [0, 0]
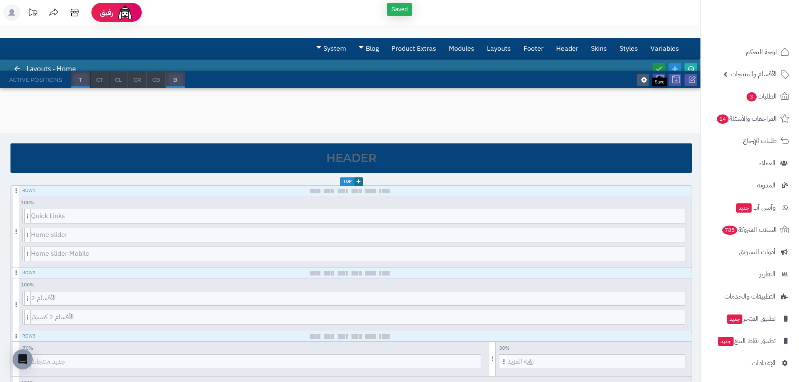
click at [656, 68] on icon at bounding box center [659, 69] width 8 height 8
drag, startPoint x: 689, startPoint y: 68, endPoint x: 692, endPoint y: 76, distance: 9.3
click at [689, 68] on icon at bounding box center [691, 69] width 8 height 8
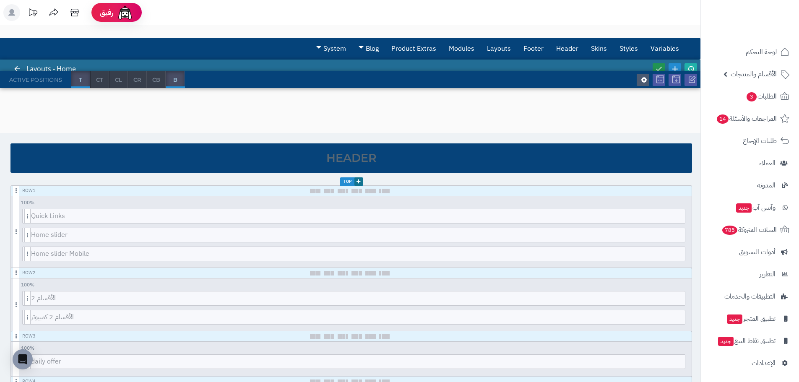
drag, startPoint x: 658, startPoint y: 67, endPoint x: 664, endPoint y: 67, distance: 5.9
click at [658, 67] on icon at bounding box center [659, 69] width 8 height 8
click at [693, 68] on icon at bounding box center [691, 69] width 8 height 8
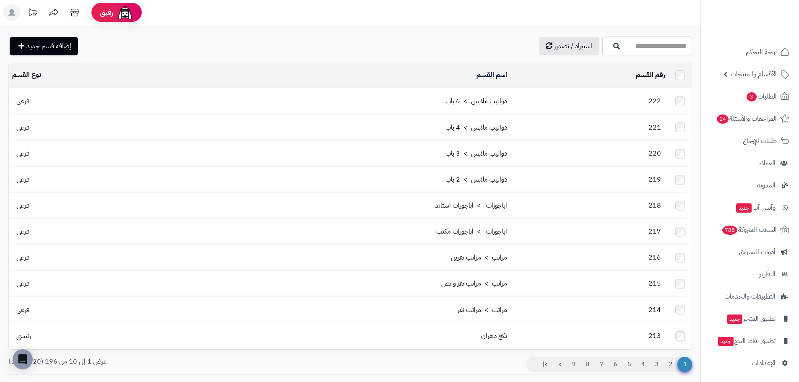
click at [630, 43] on input "اسم القسم" at bounding box center [647, 45] width 90 height 19
type input "***"
click at [613, 47] on icon "button" at bounding box center [616, 45] width 7 height 7
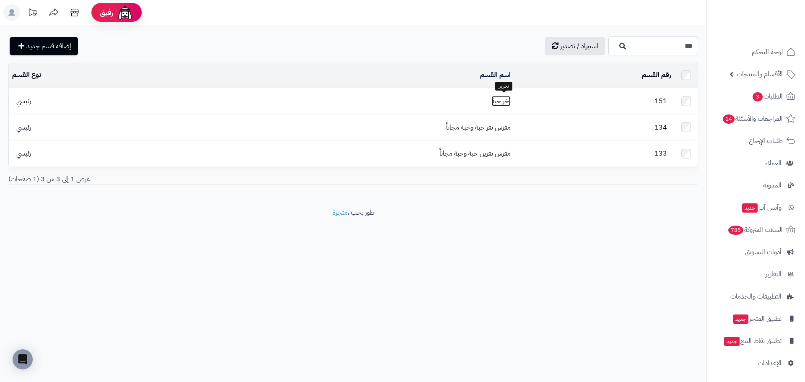
click at [504, 99] on link "أخر حبة" at bounding box center [501, 101] width 19 height 10
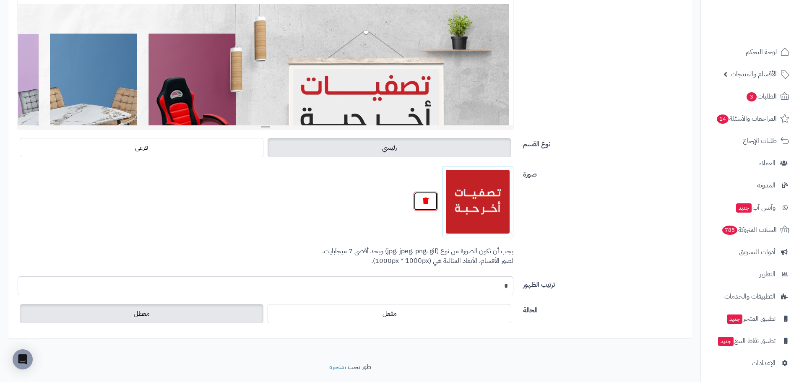
click at [429, 204] on button "button" at bounding box center [426, 201] width 24 height 19
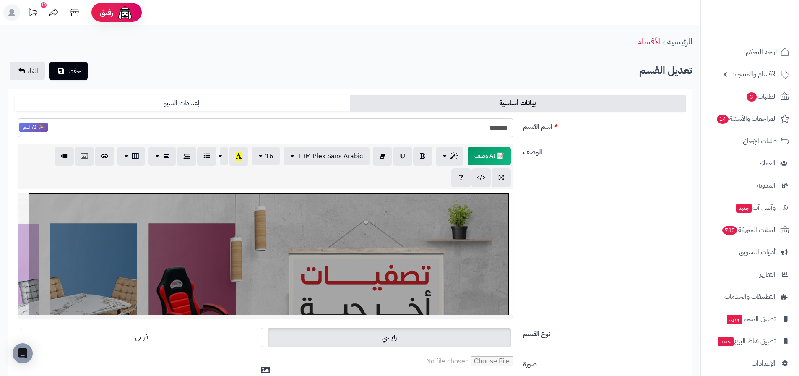
click at [243, 231] on div "1145x666" at bounding box center [265, 252] width 495 height 126
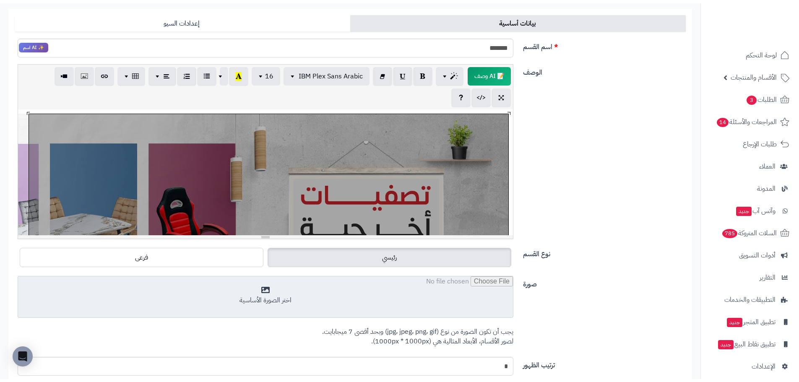
scroll to position [126, 0]
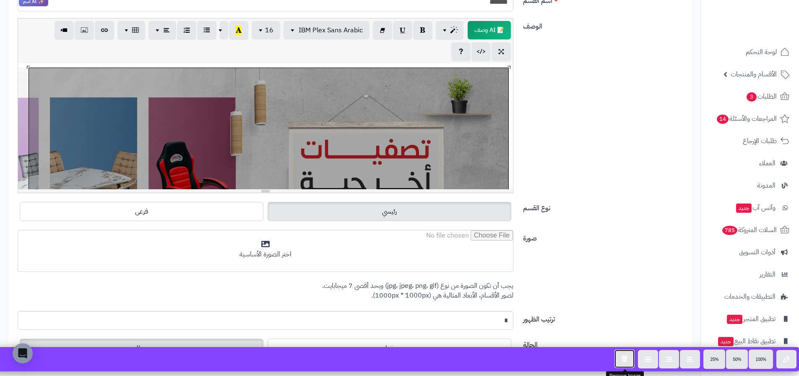
click at [618, 362] on button "button" at bounding box center [625, 358] width 20 height 18
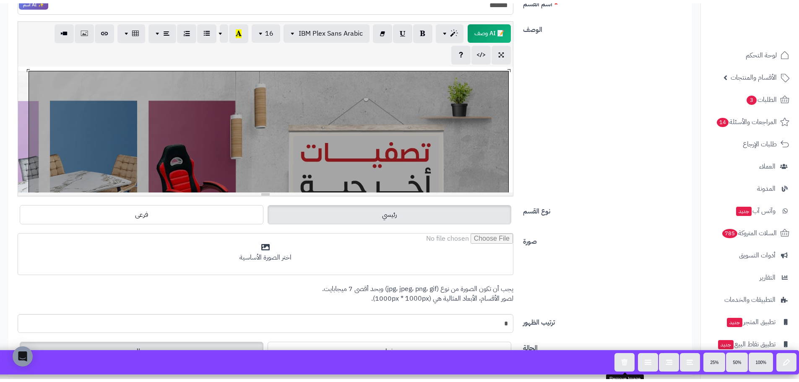
scroll to position [0, 0]
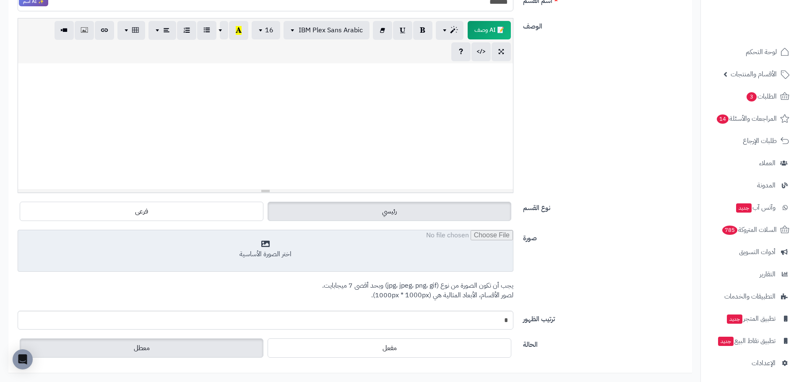
click at [308, 249] on input "file" at bounding box center [265, 251] width 495 height 42
click at [438, 236] on input "file" at bounding box center [265, 251] width 495 height 42
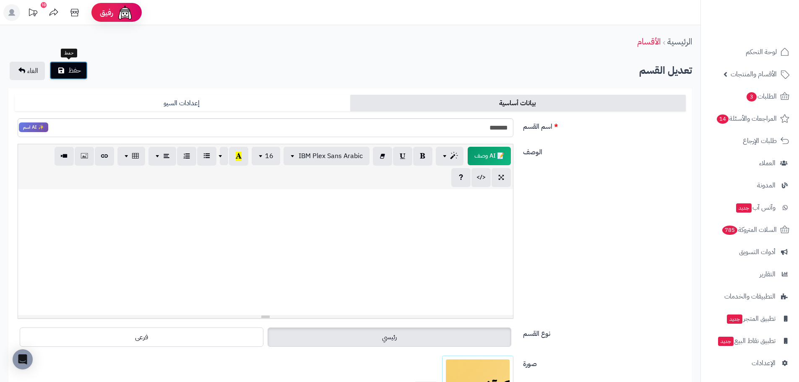
click at [74, 73] on span "حفظ" at bounding box center [74, 70] width 13 height 10
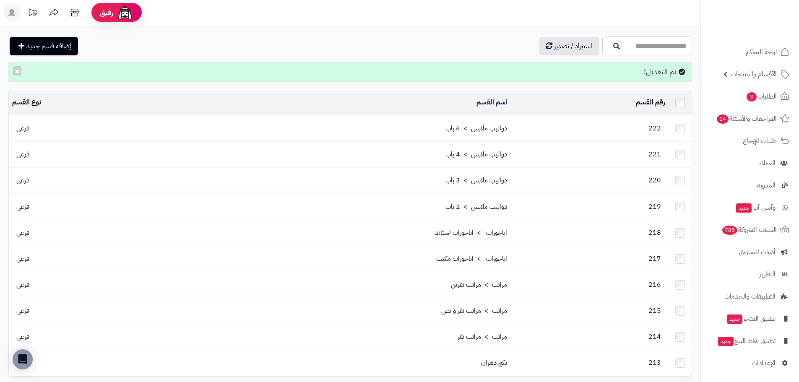
click at [607, 46] on input "اسم القسم" at bounding box center [647, 45] width 90 height 19
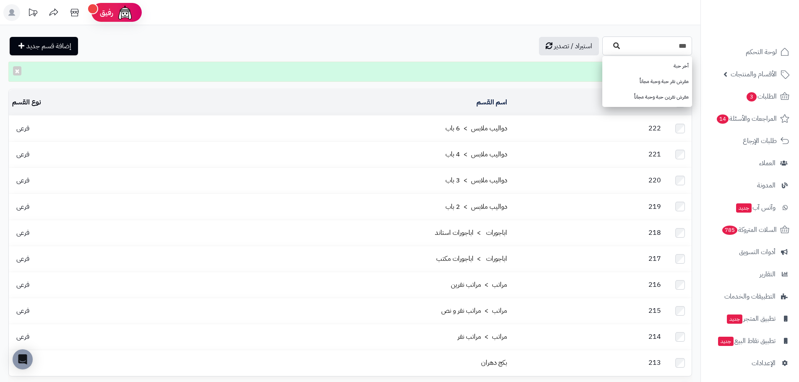
type input "***"
click at [604, 48] on button "button" at bounding box center [612, 46] width 17 height 8
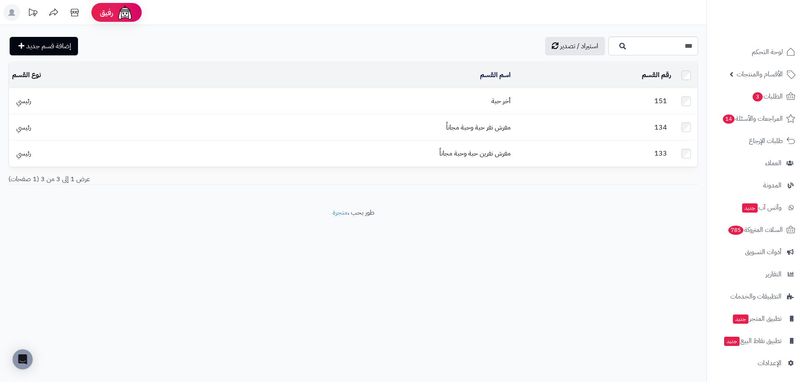
click at [514, 101] on td "أخر حبة" at bounding box center [340, 102] width 347 height 26
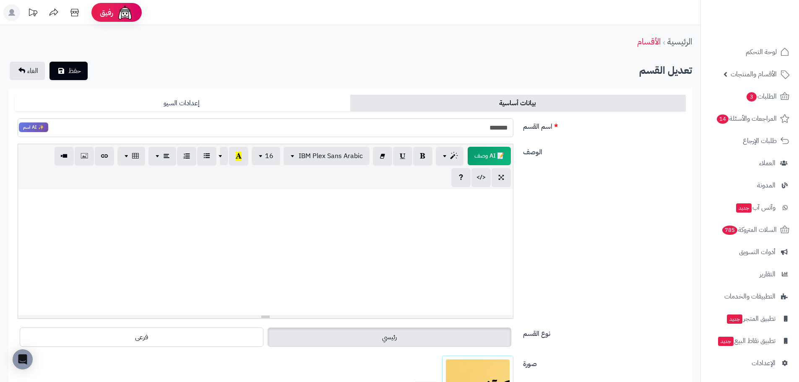
drag, startPoint x: 506, startPoint y: 125, endPoint x: 515, endPoint y: 128, distance: 9.1
click at [515, 128] on div "******* ✨ AI اسم" at bounding box center [265, 127] width 508 height 19
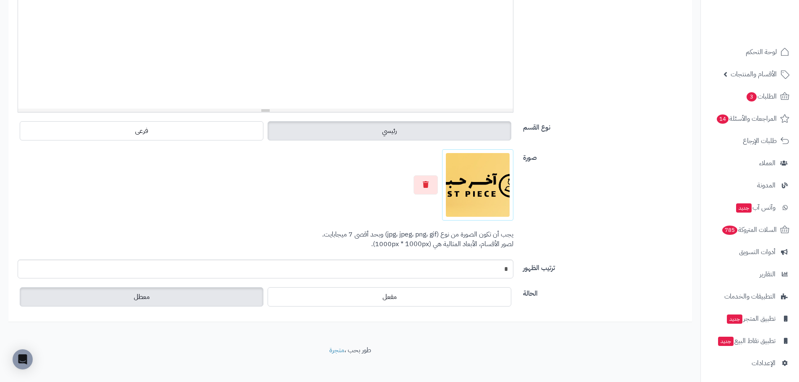
scroll to position [210, 0]
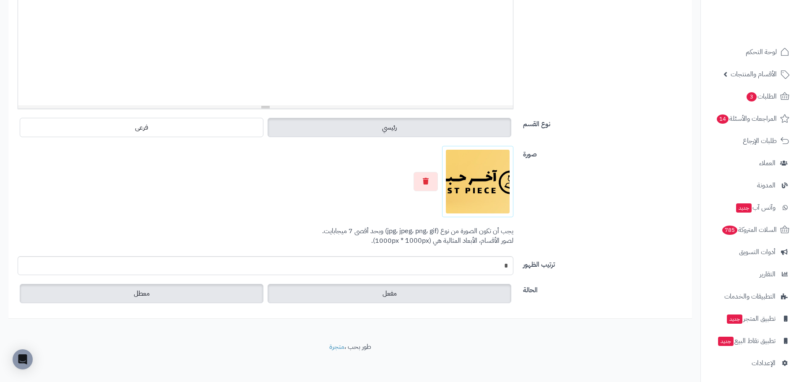
type input "*******"
click at [339, 295] on label "مفعل" at bounding box center [390, 293] width 244 height 19
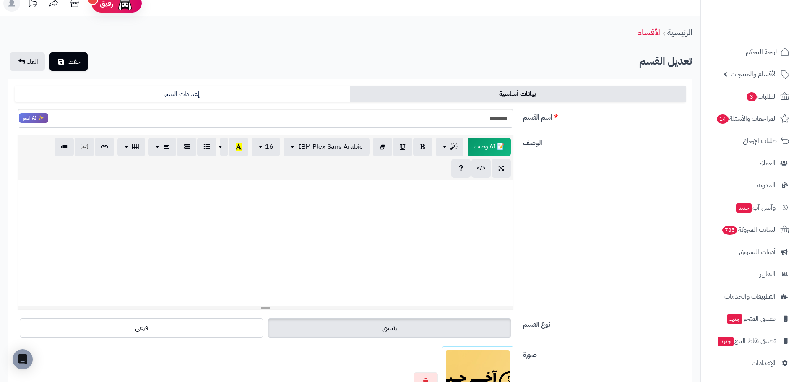
scroll to position [0, 0]
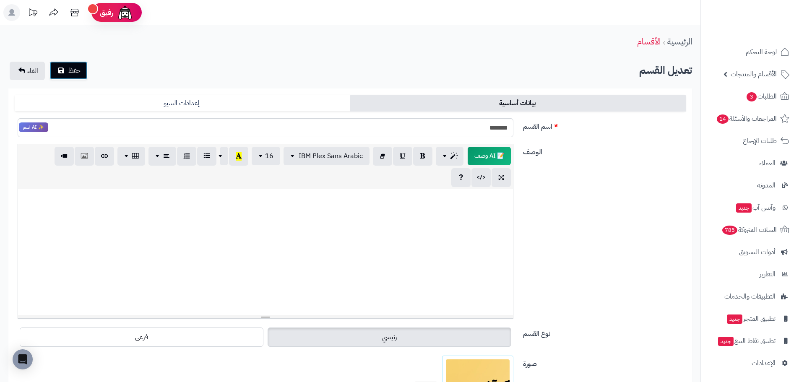
click at [77, 75] on span "حفظ" at bounding box center [74, 70] width 13 height 10
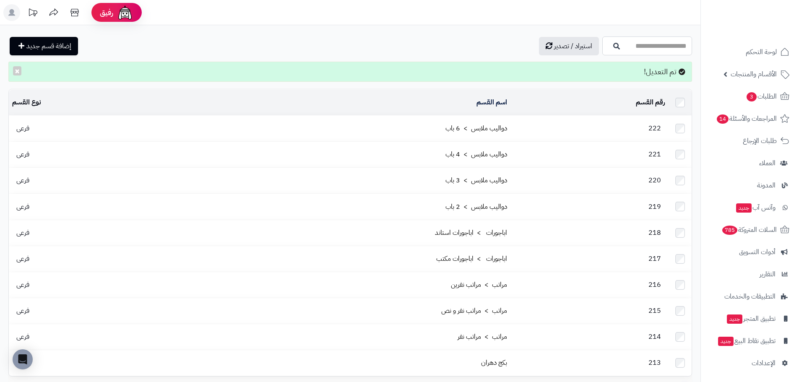
click at [636, 43] on input "اسم القسم" at bounding box center [647, 45] width 90 height 19
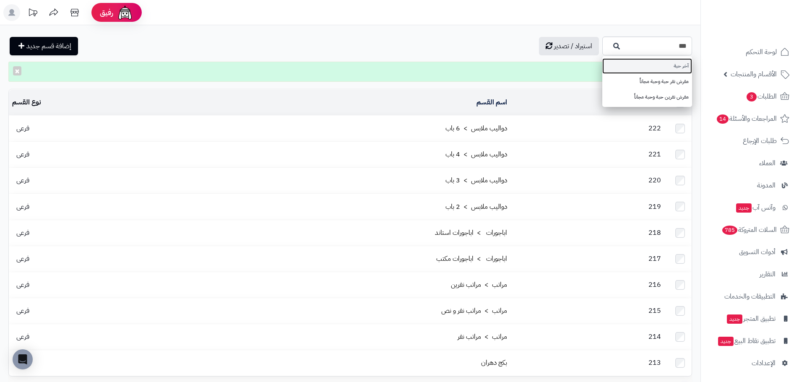
click at [657, 63] on link "آخر حبة" at bounding box center [647, 66] width 90 height 16
type input "*******"
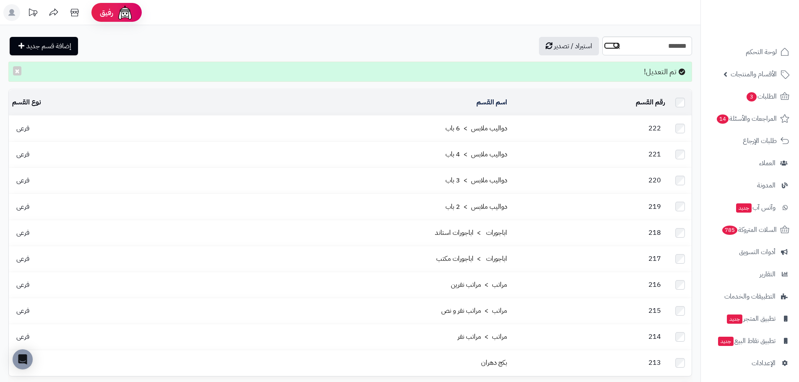
click at [613, 48] on icon "button" at bounding box center [616, 45] width 7 height 7
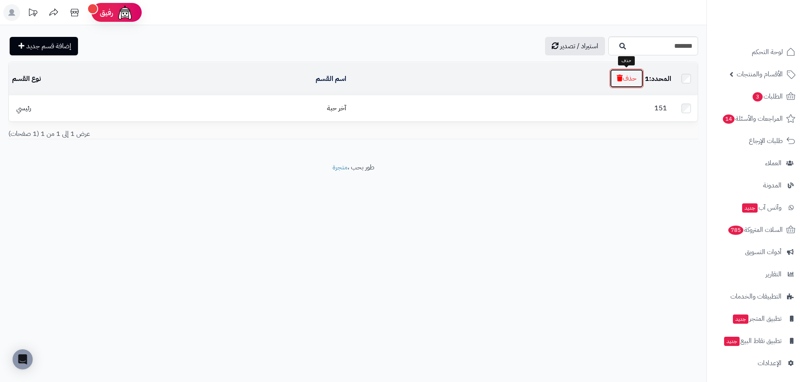
click at [635, 80] on button "حذف" at bounding box center [627, 78] width 34 height 19
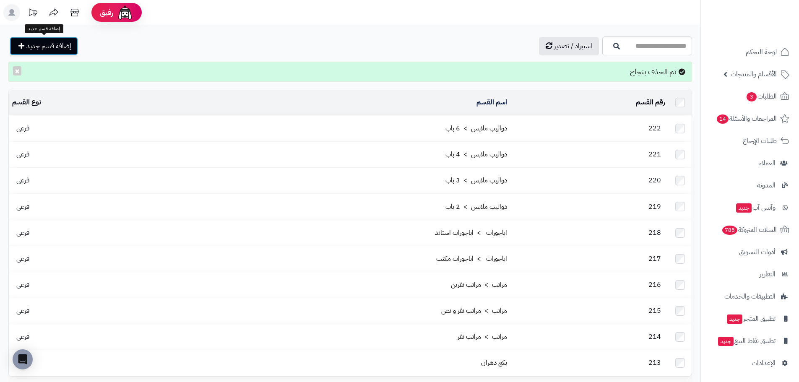
click at [50, 47] on span "إضافة قسم جديد" at bounding box center [48, 46] width 45 height 10
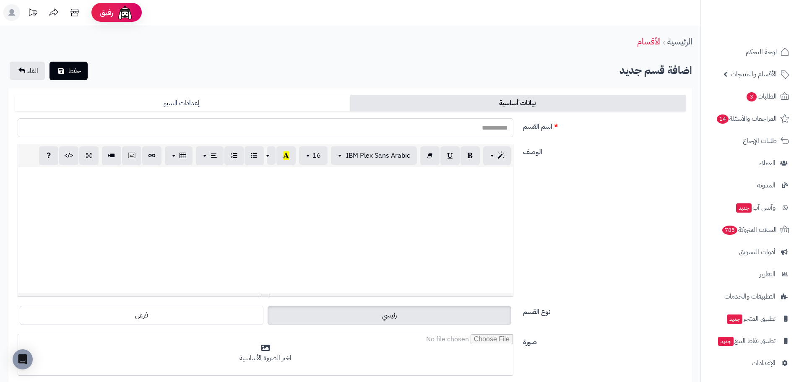
click at [500, 133] on input "اسم القسم" at bounding box center [266, 127] width 496 height 19
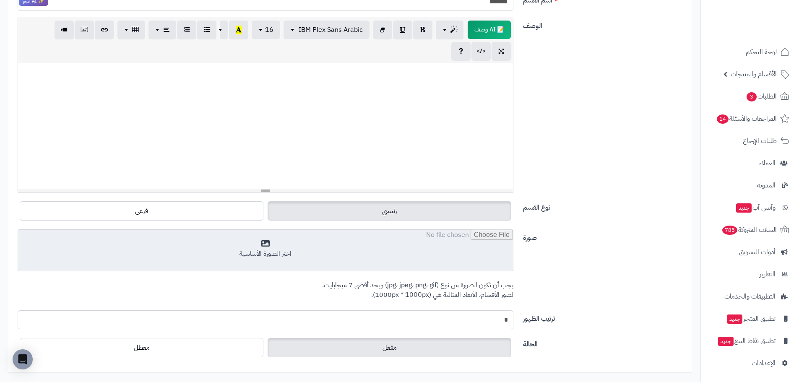
scroll to position [168, 0]
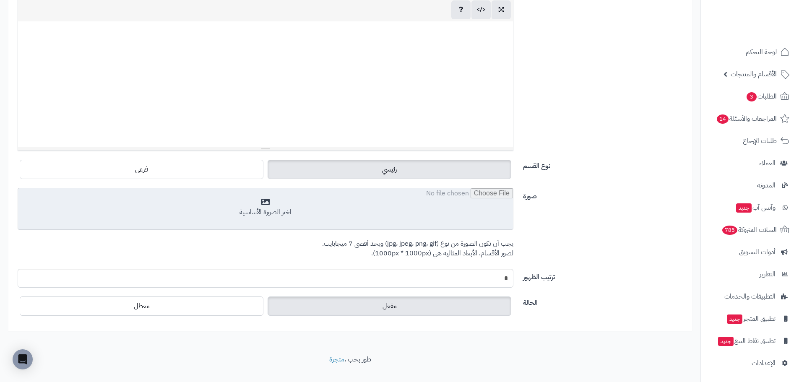
type input "*******"
click at [313, 216] on input "file" at bounding box center [265, 209] width 495 height 42
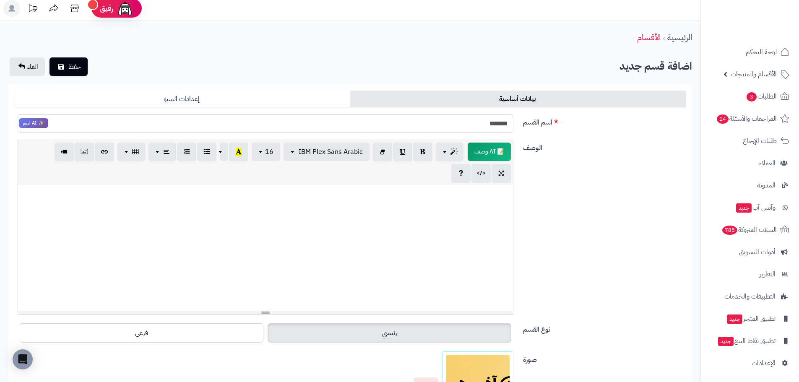
scroll to position [2, 0]
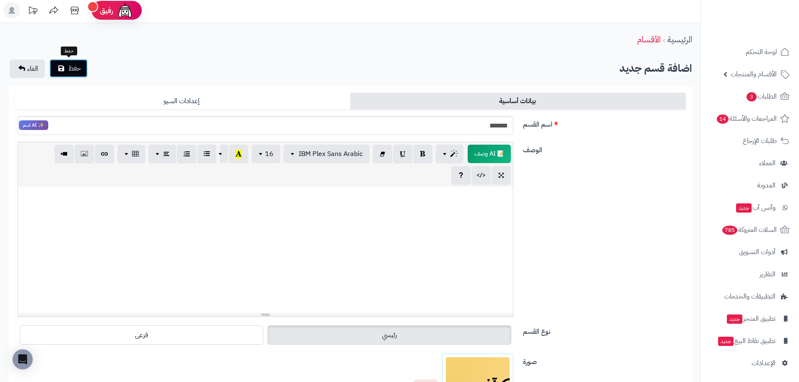
click at [73, 66] on span "حفظ" at bounding box center [74, 68] width 13 height 10
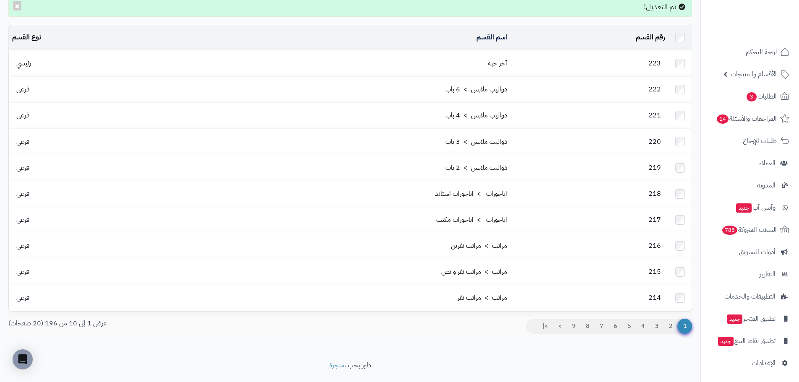
scroll to position [71, 0]
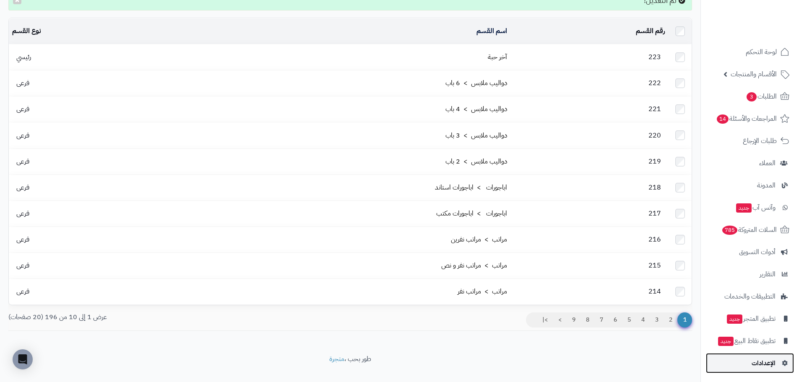
click at [765, 362] on span "الإعدادات" at bounding box center [764, 363] width 24 height 12
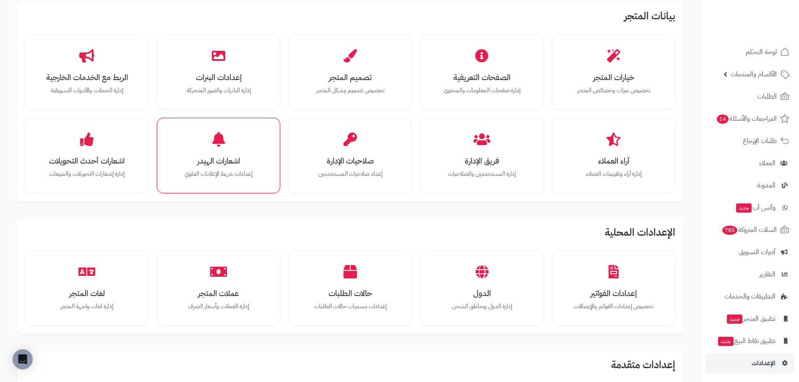
scroll to position [168, 0]
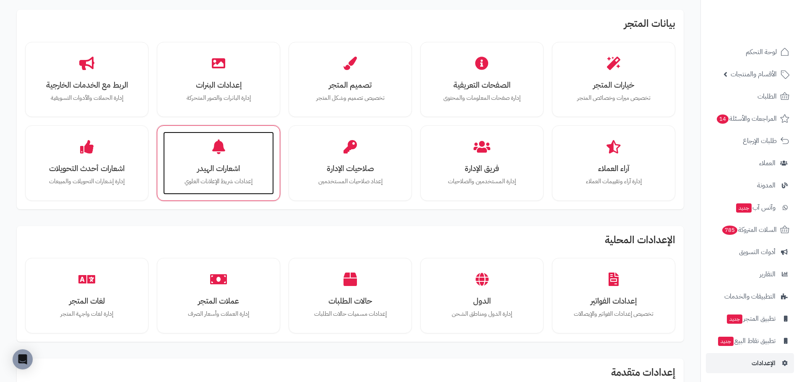
click at [221, 179] on p "إعدادات شريط الإعلانات العلوي" at bounding box center [219, 181] width 94 height 9
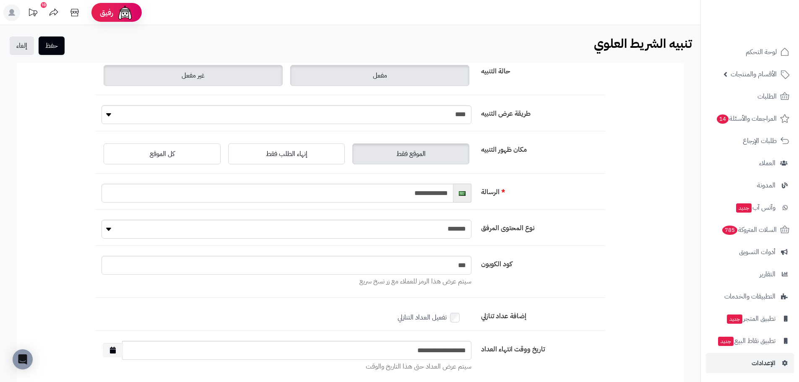
click at [199, 73] on span "غير مفعل" at bounding box center [193, 75] width 23 height 10
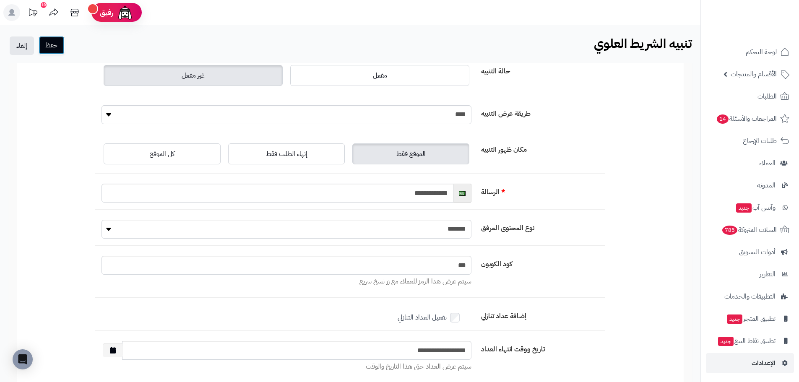
click at [51, 50] on button "حفظ" at bounding box center [52, 45] width 26 height 18
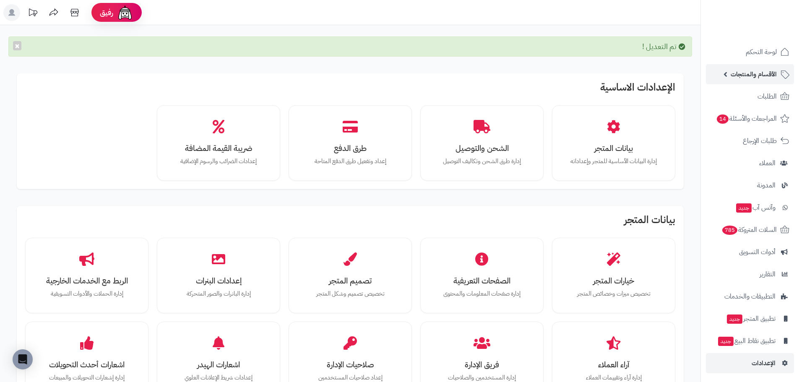
click at [748, 75] on span "الأقسام والمنتجات" at bounding box center [754, 74] width 46 height 12
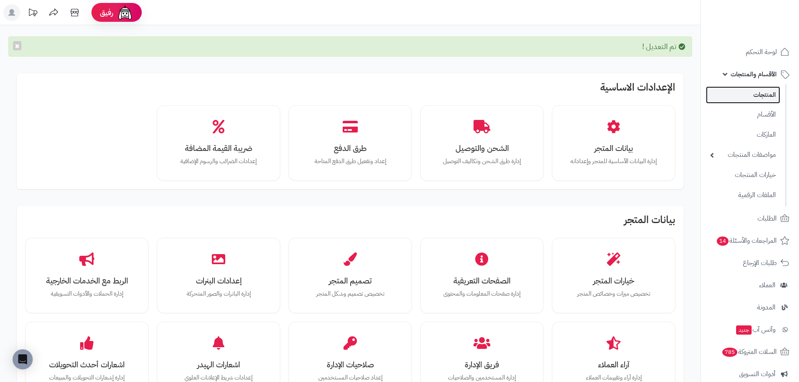
click at [764, 96] on link "المنتجات" at bounding box center [743, 94] width 74 height 17
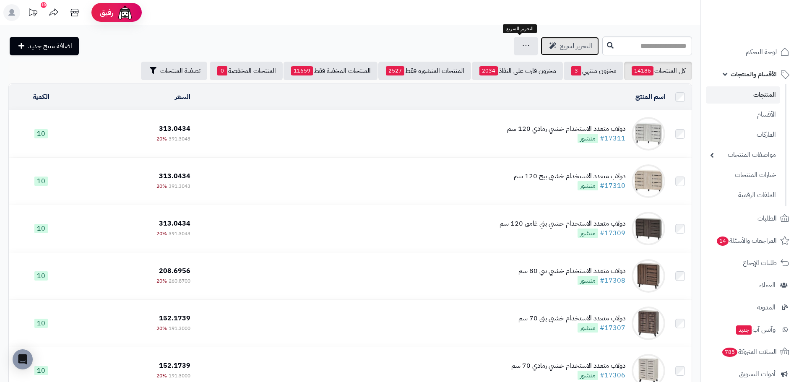
click at [541, 52] on link "التحرير لسريع" at bounding box center [570, 46] width 58 height 18
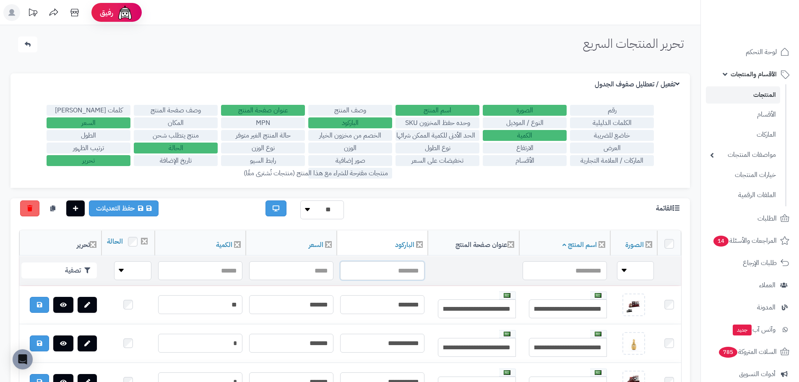
click at [386, 276] on input "text" at bounding box center [382, 270] width 84 height 19
paste input "**********"
type input "**********"
click at [57, 274] on button "تصفية" at bounding box center [59, 270] width 76 height 16
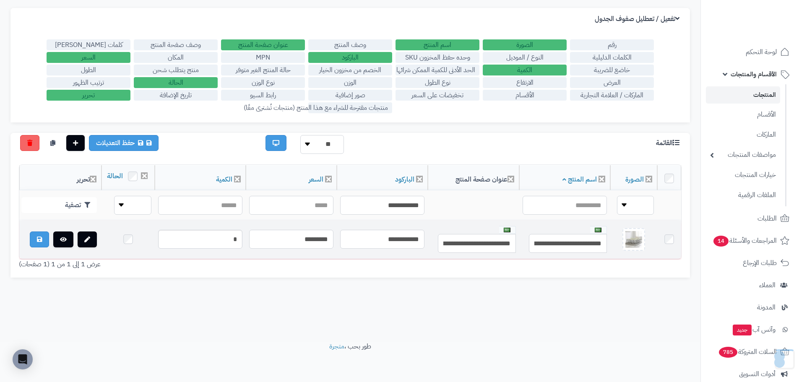
scroll to position [67, 0]
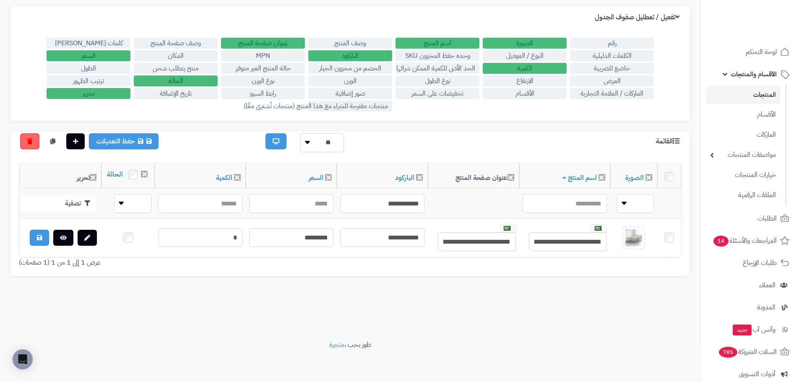
click at [528, 93] on label "الأقسام" at bounding box center [525, 93] width 84 height 11
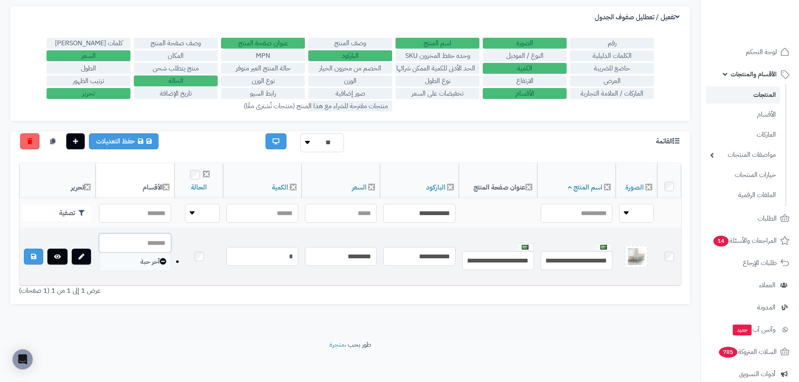
click at [164, 246] on input "text" at bounding box center [135, 243] width 72 height 19
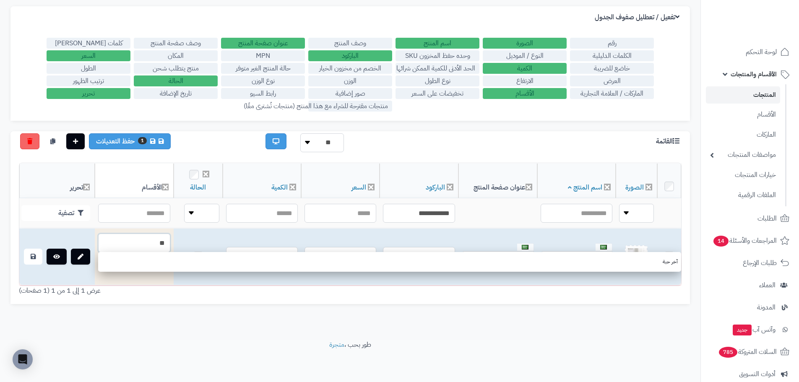
type input "*"
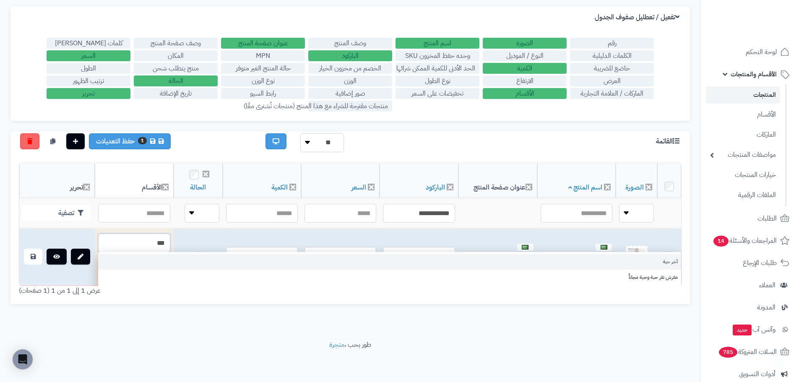
type input "***"
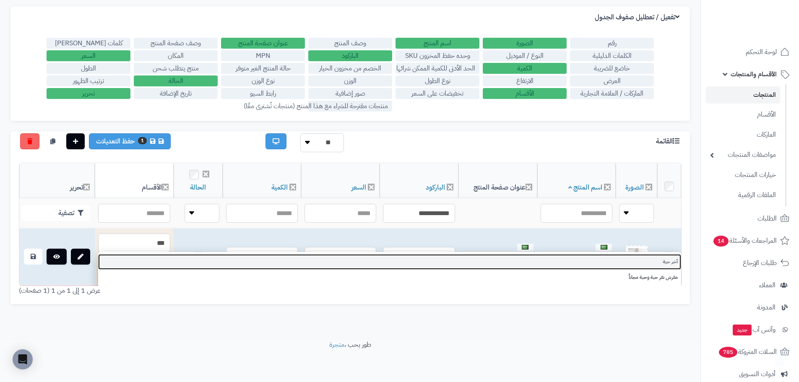
click at [550, 261] on link "آخر حبة" at bounding box center [389, 262] width 583 height 16
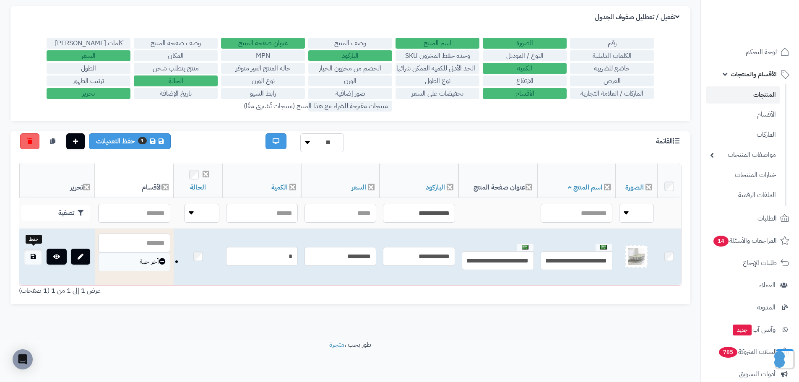
click at [34, 255] on icon at bounding box center [33, 257] width 5 height 6
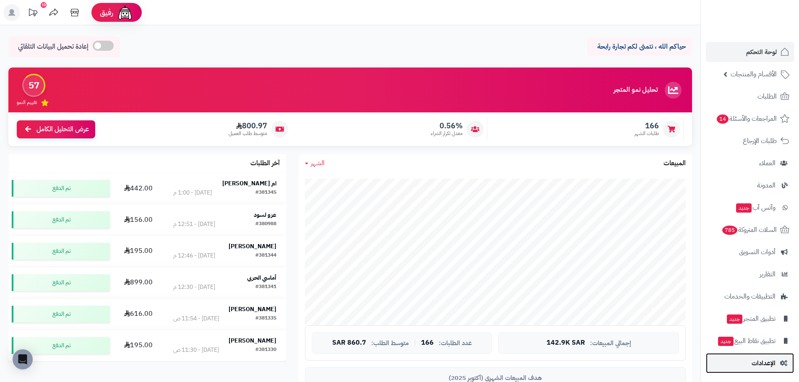
click at [743, 371] on link "الإعدادات" at bounding box center [750, 363] width 88 height 20
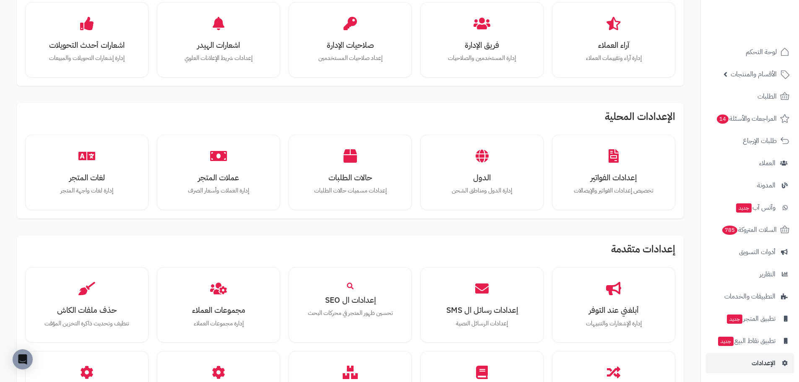
scroll to position [294, 0]
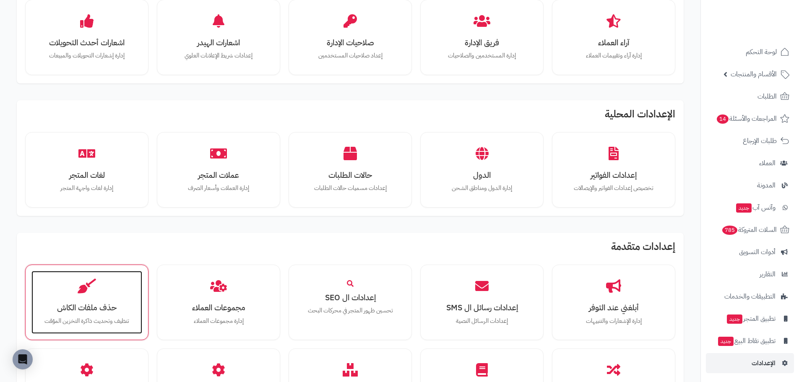
click at [97, 300] on div "حذف ملفات الكاش تنظيف وتحديث ذاكرة التخزين المؤقت" at bounding box center [86, 302] width 111 height 63
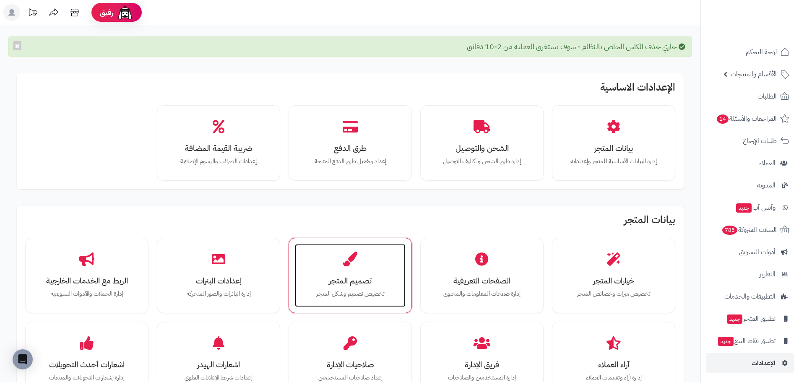
click at [369, 268] on div "تصميم المتجر تخصيص تصميم وشكل المتجر" at bounding box center [350, 275] width 111 height 63
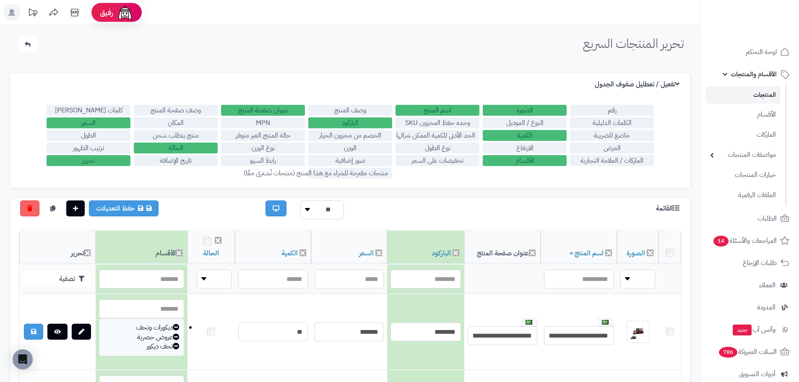
scroll to position [67, 0]
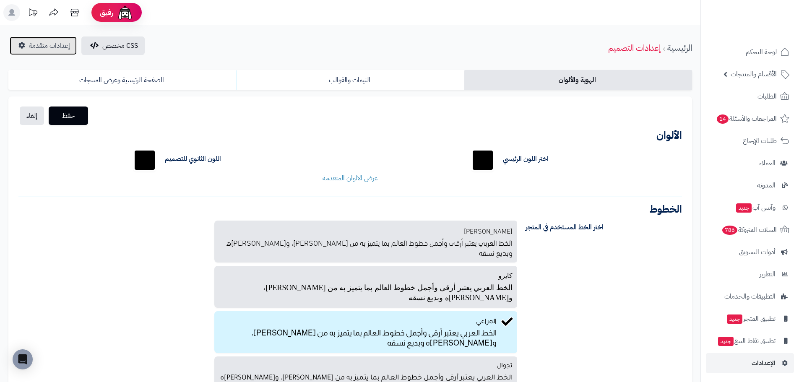
click at [42, 52] on link "إعدادات متقدمة" at bounding box center [43, 45] width 67 height 18
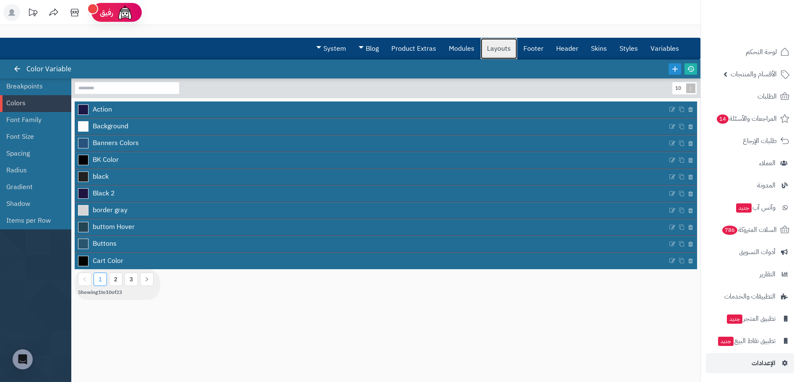
click at [487, 48] on link "Layouts" at bounding box center [499, 48] width 36 height 21
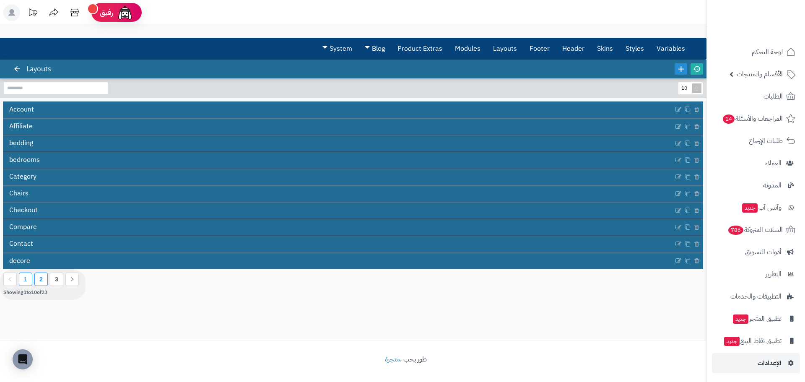
click at [35, 279] on li "2" at bounding box center [40, 279] width 13 height 13
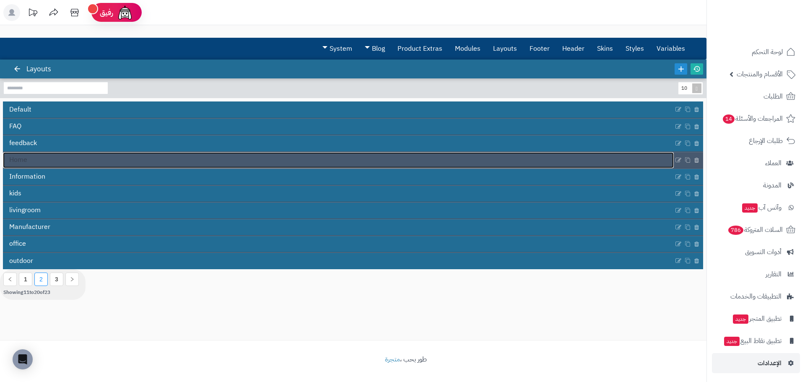
click at [60, 162] on link "Home" at bounding box center [338, 160] width 671 height 16
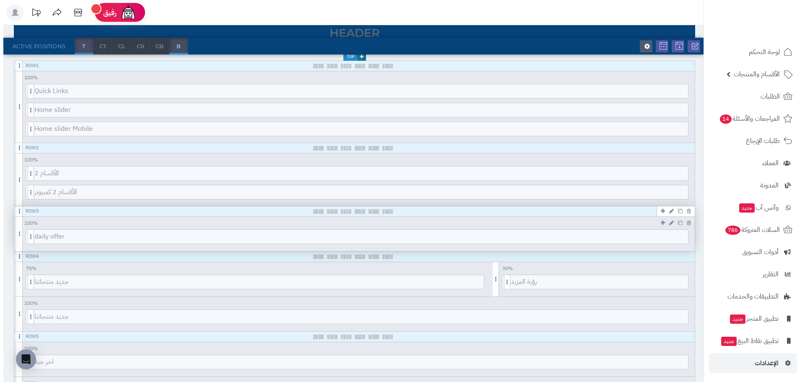
scroll to position [126, 0]
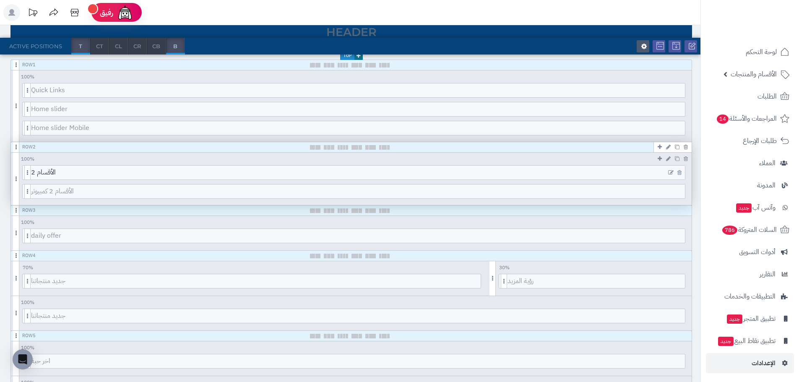
click at [668, 173] on icon at bounding box center [670, 173] width 5 height 6
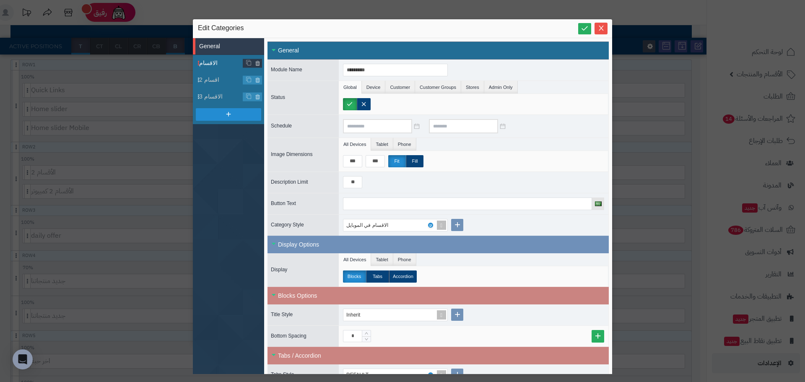
click at [221, 66] on span "الاقسام" at bounding box center [221, 63] width 44 height 9
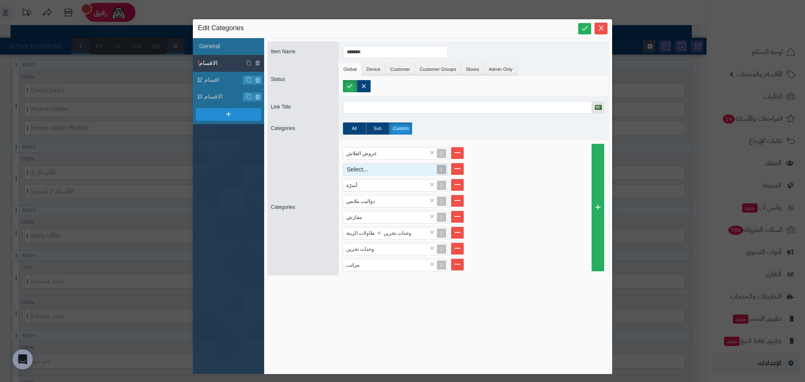
click at [395, 171] on div "Select..." at bounding box center [392, 170] width 97 height 12
drag, startPoint x: 435, startPoint y: 325, endPoint x: 412, endPoint y: 310, distance: 27.6
click at [434, 325] on div "Item Name ******* Status Global Device Customer Customer Groups Stores Admin On…" at bounding box center [438, 206] width 341 height 329
click at [215, 78] on span "اقسام 2" at bounding box center [221, 80] width 44 height 9
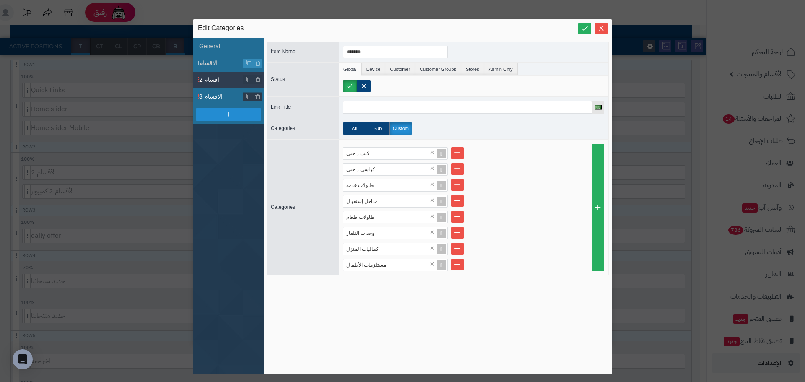
click at [219, 99] on span "الاقسام 3" at bounding box center [221, 96] width 44 height 9
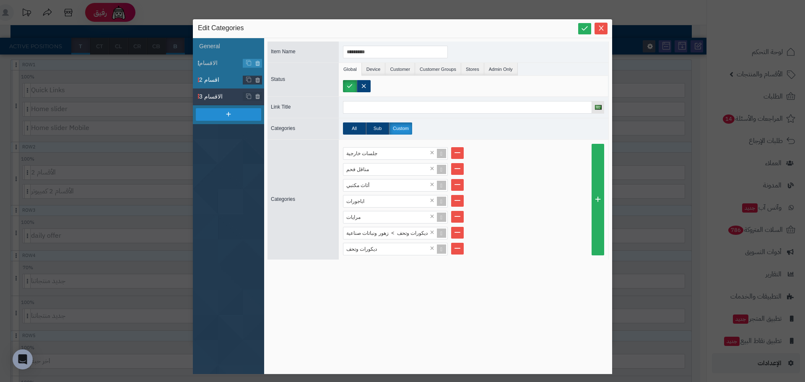
click at [221, 77] on span "اقسام 2" at bounding box center [221, 80] width 44 height 9
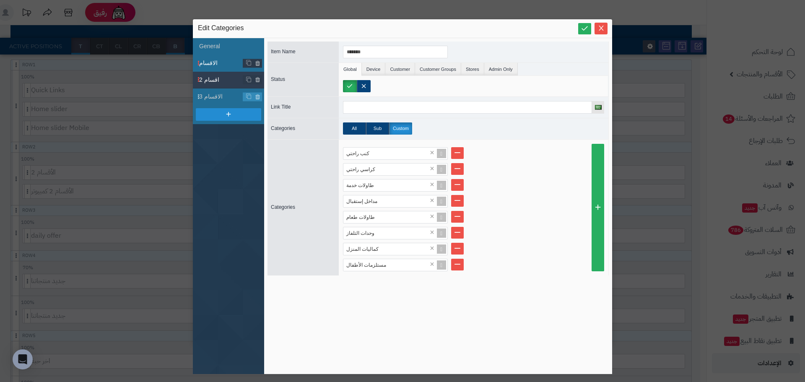
click at [208, 62] on span "الاقسام" at bounding box center [221, 63] width 44 height 9
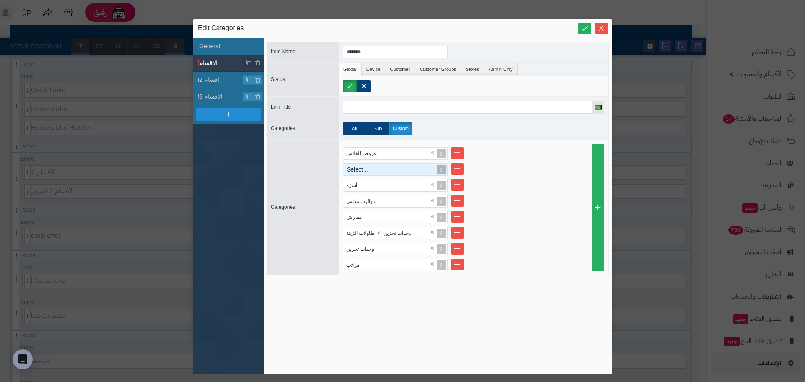
click at [388, 165] on div "Select..." at bounding box center [392, 170] width 97 height 12
type input "***"
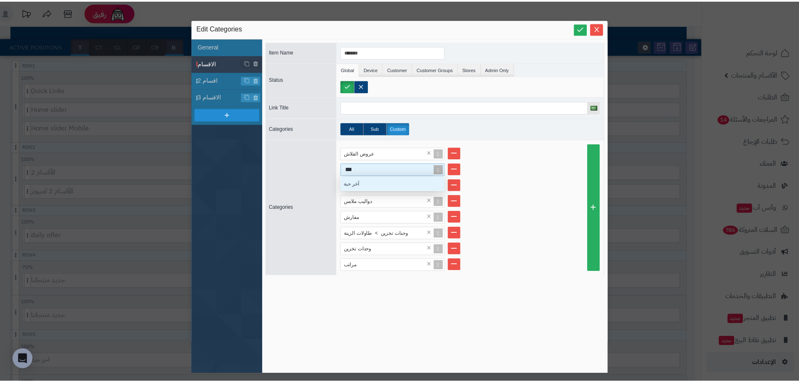
scroll to position [8, 99]
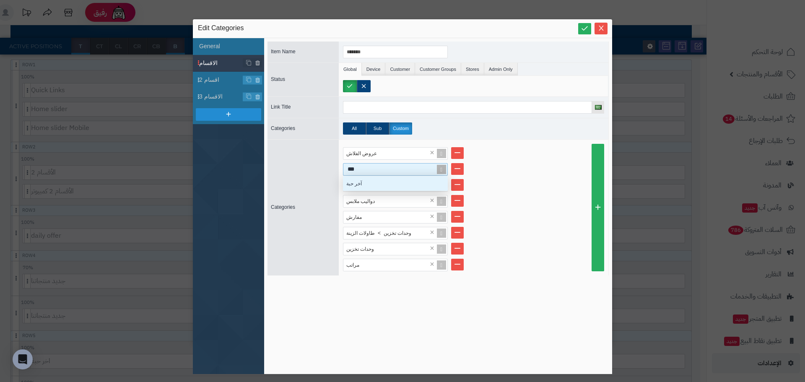
click at [387, 181] on div "آخر حبة" at bounding box center [395, 183] width 105 height 15
click at [221, 80] on span "اقسام 2" at bounding box center [221, 80] width 44 height 9
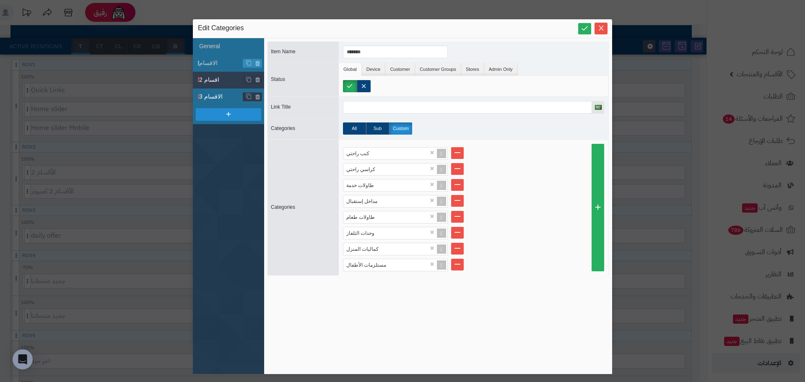
click at [217, 94] on span "الاقسام 3" at bounding box center [221, 96] width 44 height 9
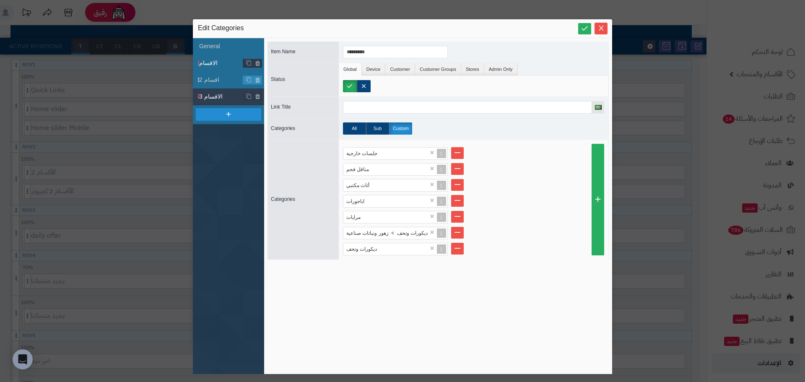
click at [217, 62] on span "الاقسام" at bounding box center [221, 63] width 44 height 9
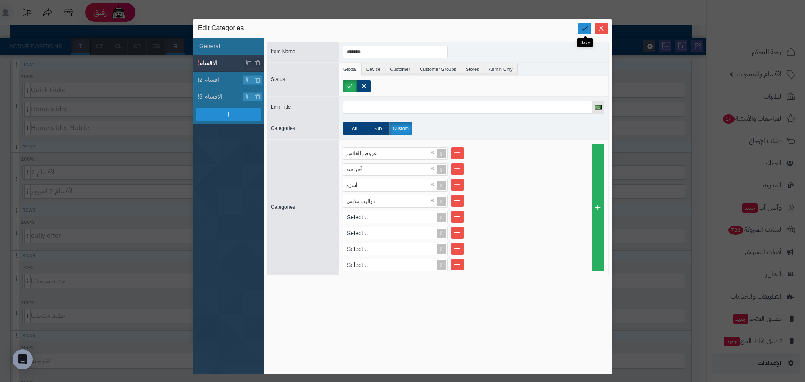
click at [586, 26] on icon at bounding box center [585, 28] width 8 height 8
click at [602, 23] on button "Close" at bounding box center [601, 28] width 13 height 12
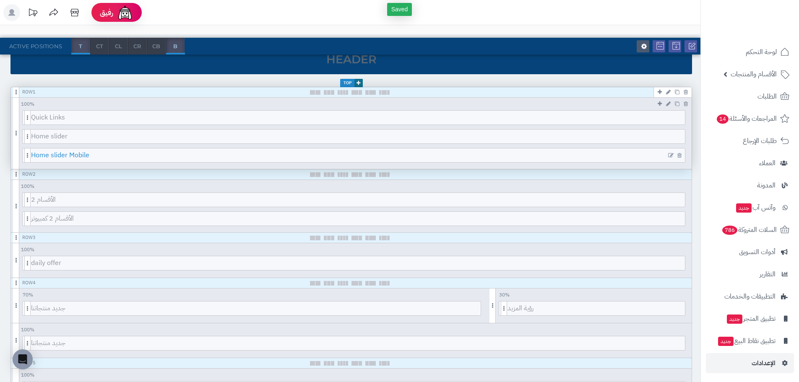
scroll to position [0, 0]
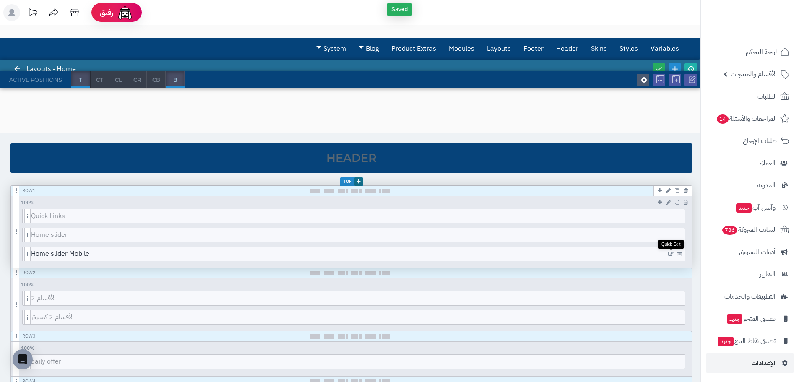
click at [669, 254] on icon at bounding box center [670, 254] width 5 height 6
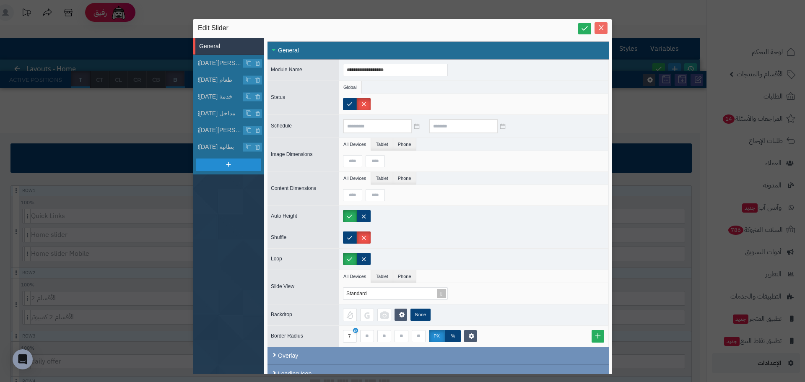
click at [603, 31] on icon "Close" at bounding box center [601, 27] width 7 height 7
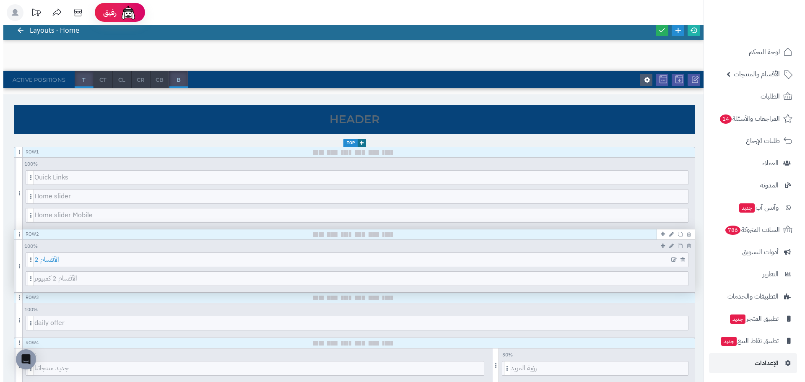
scroll to position [42, 0]
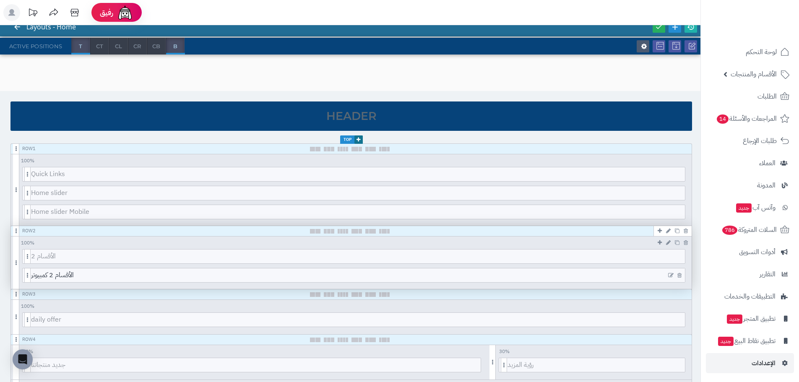
click at [668, 276] on link at bounding box center [671, 275] width 6 height 6
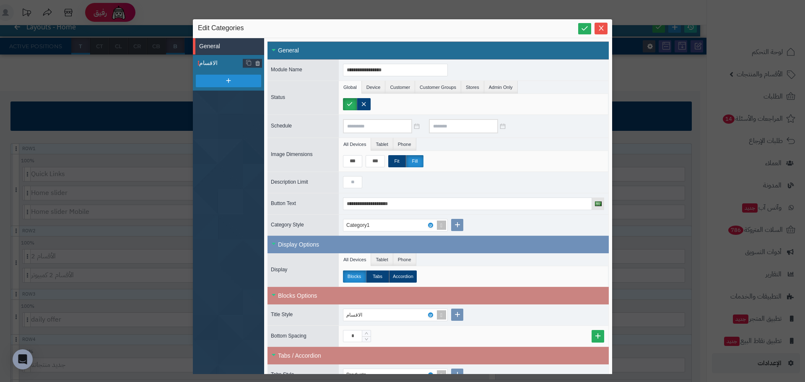
click at [213, 65] on span "الاقسام" at bounding box center [221, 63] width 44 height 9
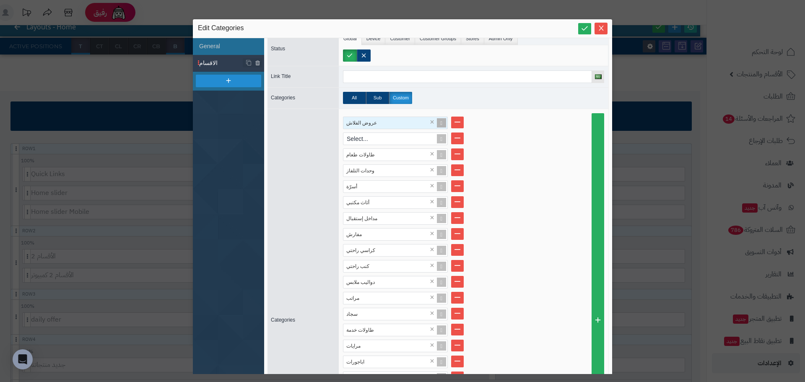
scroll to position [0, 0]
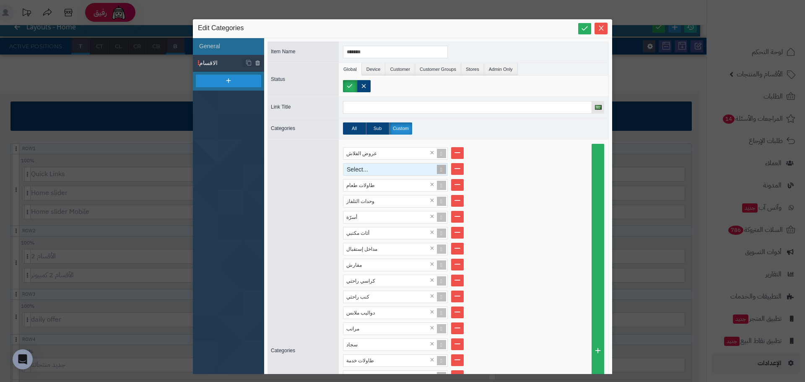
click at [384, 164] on div "Select..." at bounding box center [392, 170] width 97 height 12
type input "***"
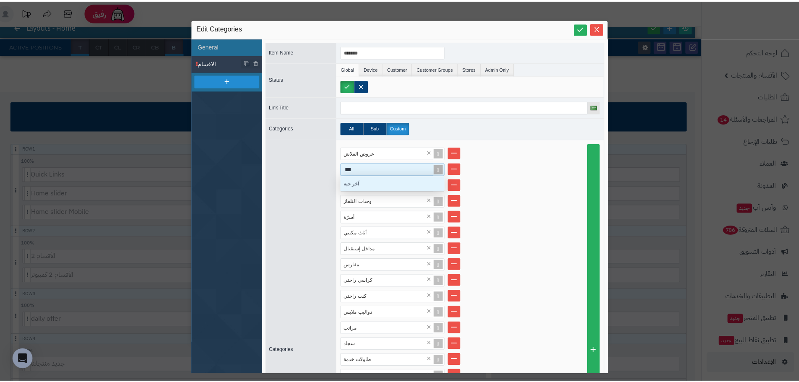
scroll to position [8, 99]
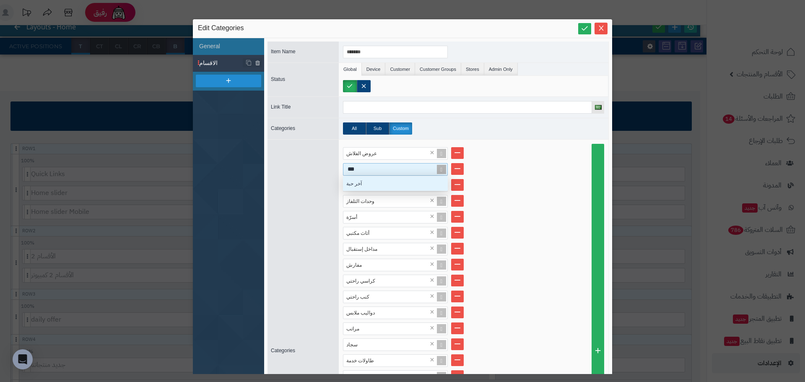
click at [375, 182] on div "آخر حبة" at bounding box center [395, 183] width 105 height 15
click at [586, 30] on icon at bounding box center [585, 28] width 8 height 8
click at [599, 26] on icon "Close" at bounding box center [601, 27] width 7 height 7
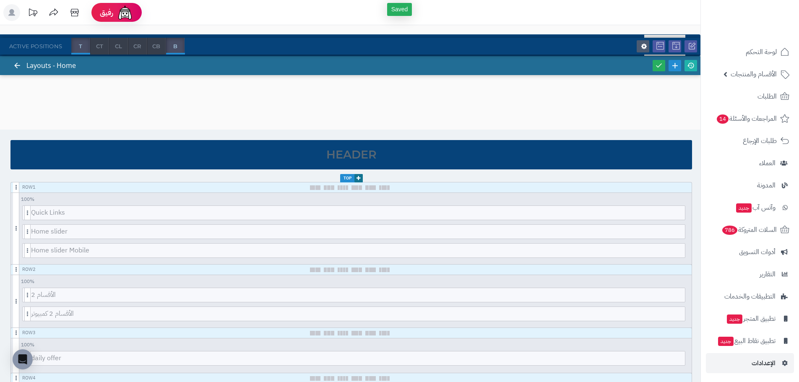
scroll to position [0, 0]
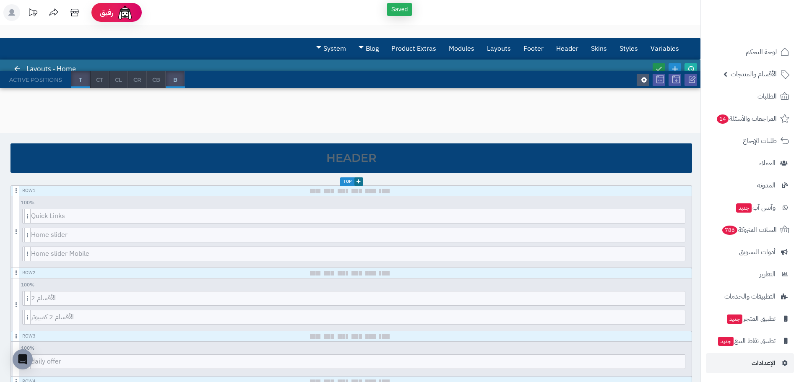
click at [659, 71] on icon at bounding box center [659, 69] width 8 height 8
click at [692, 68] on icon at bounding box center [691, 69] width 8 height 8
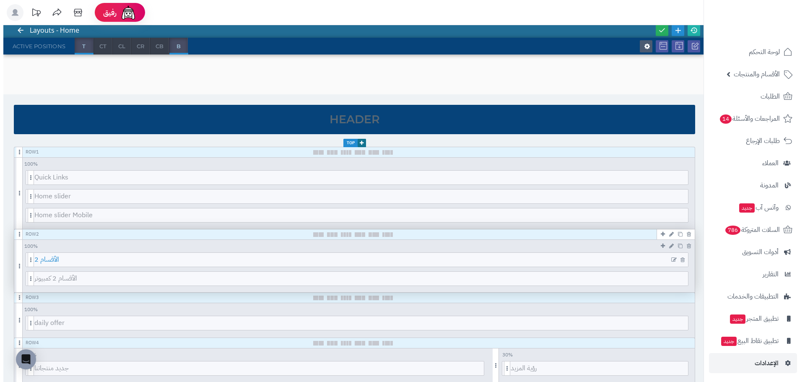
scroll to position [42, 0]
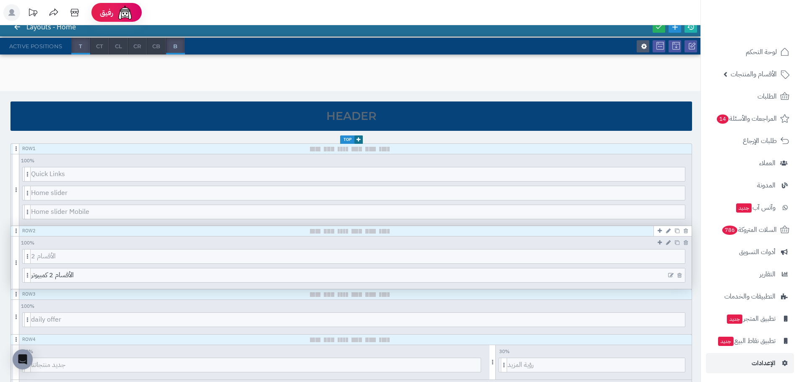
click at [670, 276] on icon at bounding box center [670, 276] width 5 height 6
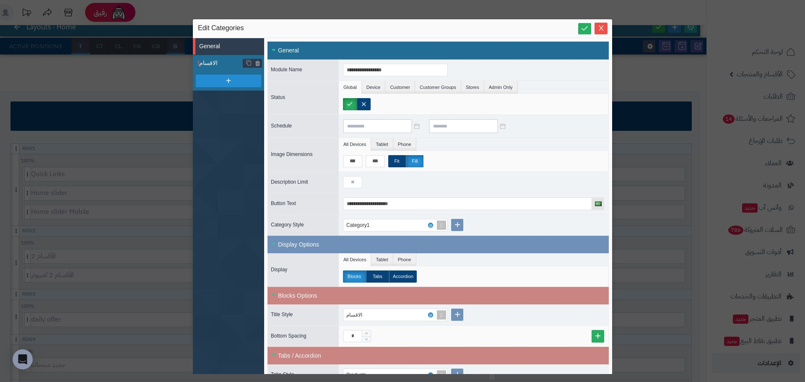
click at [223, 63] on span "الاقسام" at bounding box center [221, 63] width 44 height 9
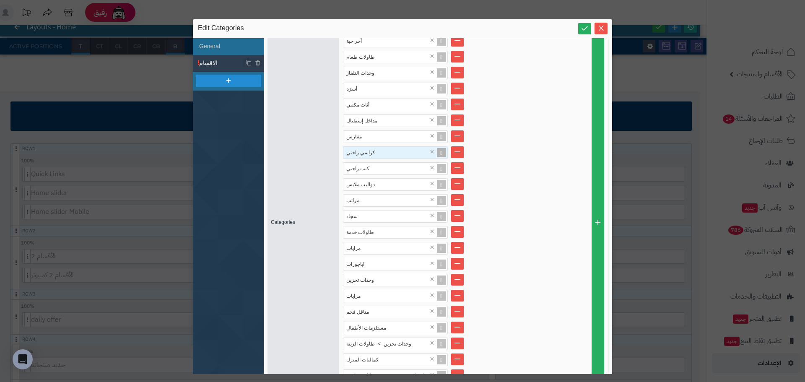
scroll to position [192, 0]
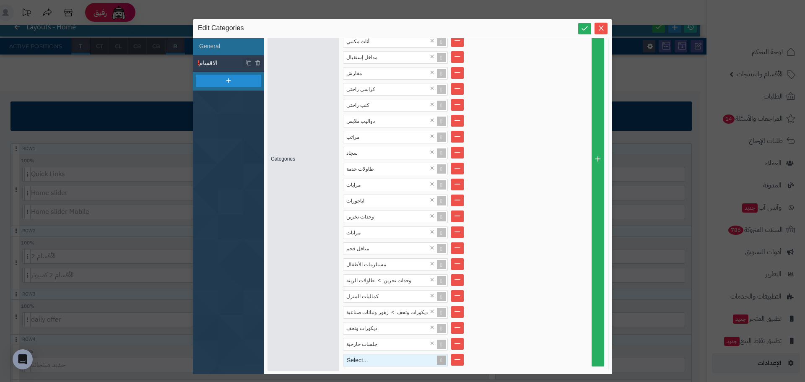
click at [379, 360] on div "Select..." at bounding box center [392, 360] width 97 height 12
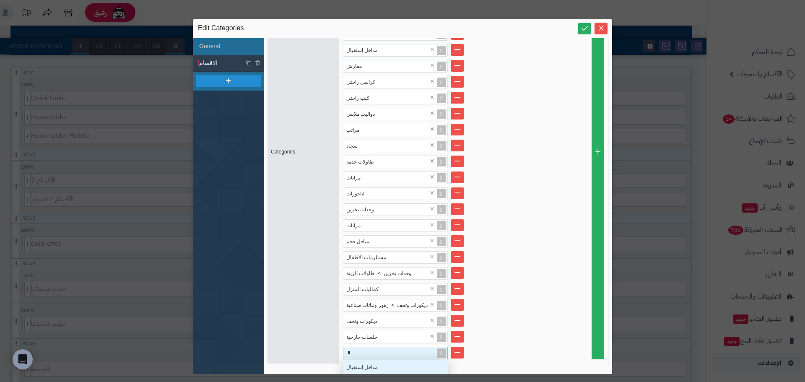
scroll to position [23, 99]
type input "*"
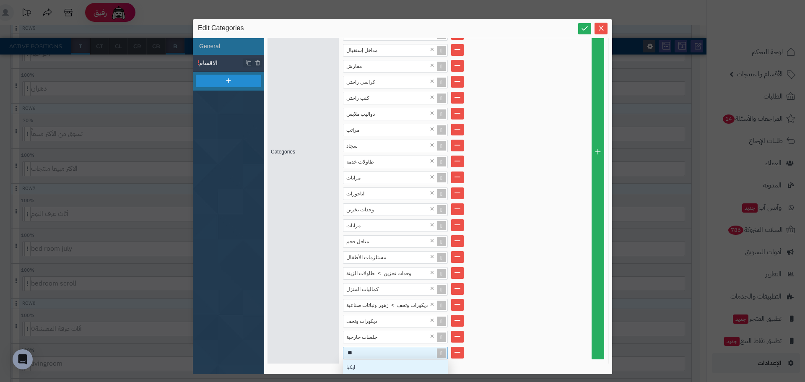
type input "***"
click at [369, 369] on div "ايكيا" at bounding box center [395, 367] width 105 height 15
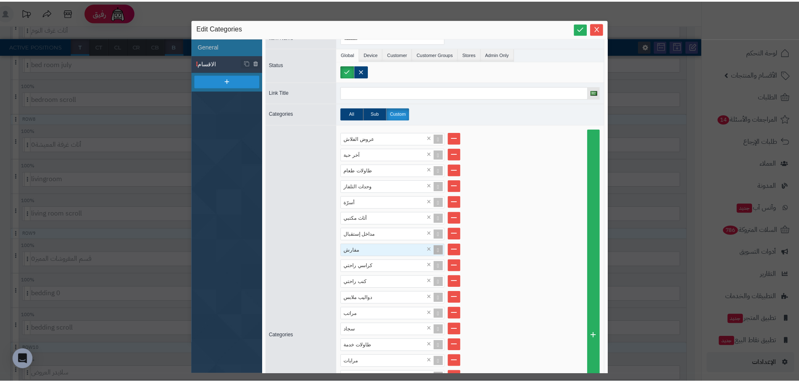
scroll to position [0, 0]
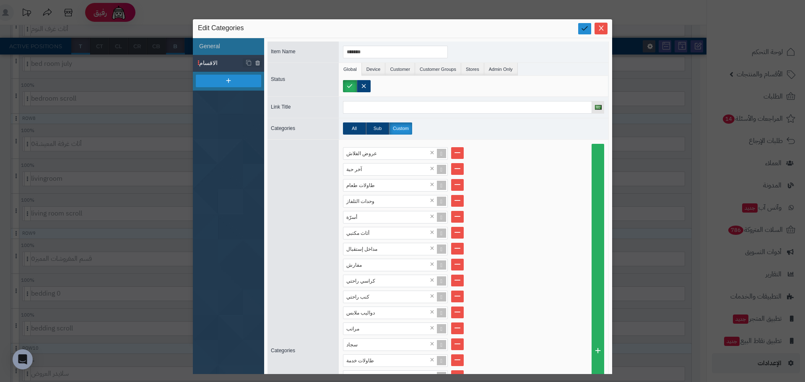
click at [586, 30] on icon at bounding box center [585, 28] width 8 height 8
click at [601, 26] on icon "Close" at bounding box center [601, 27] width 7 height 7
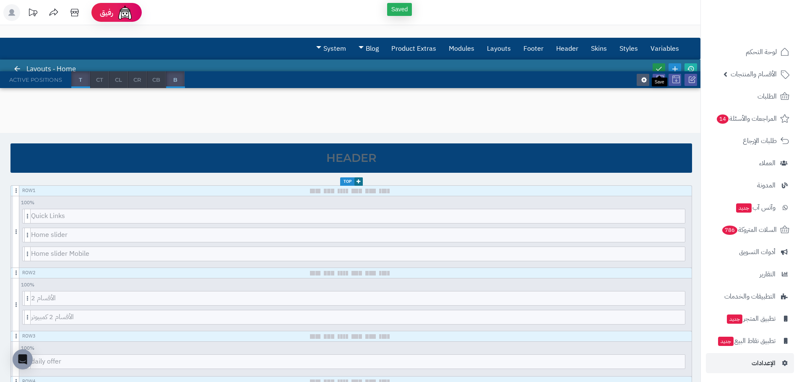
click at [659, 66] on icon at bounding box center [659, 69] width 8 height 8
click at [672, 297] on icon at bounding box center [670, 299] width 5 height 6
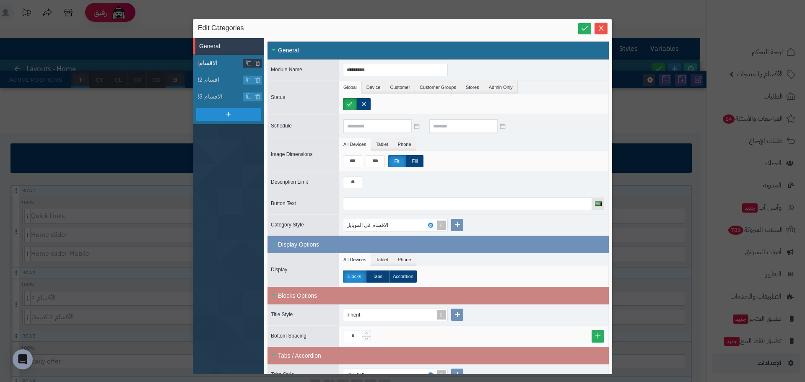
click at [224, 63] on span "الاقسام" at bounding box center [221, 63] width 44 height 9
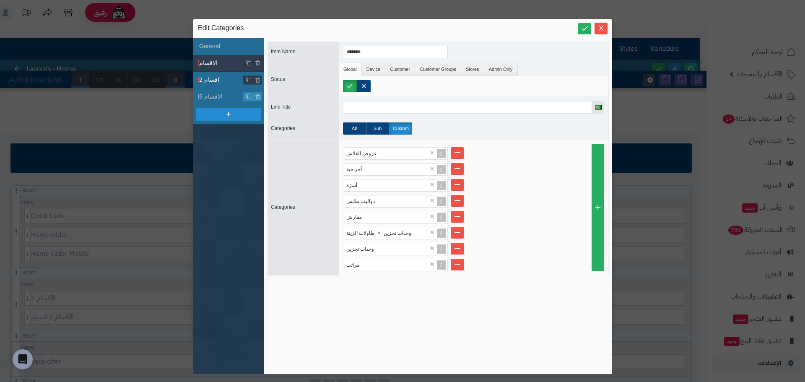
click at [226, 72] on li "اقسام 2" at bounding box center [228, 80] width 71 height 17
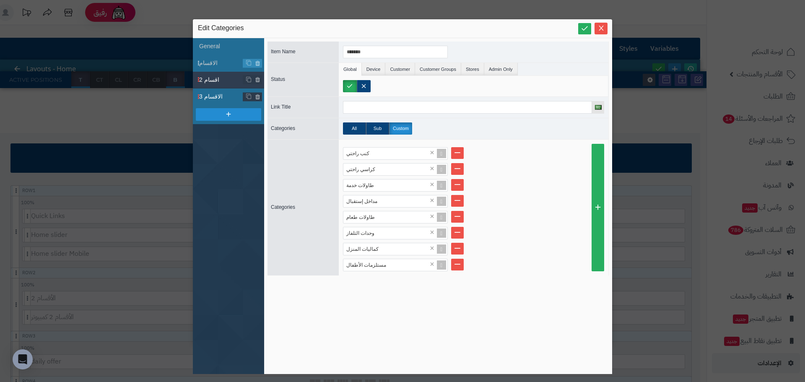
click at [226, 98] on span "الاقسام 3" at bounding box center [221, 96] width 44 height 9
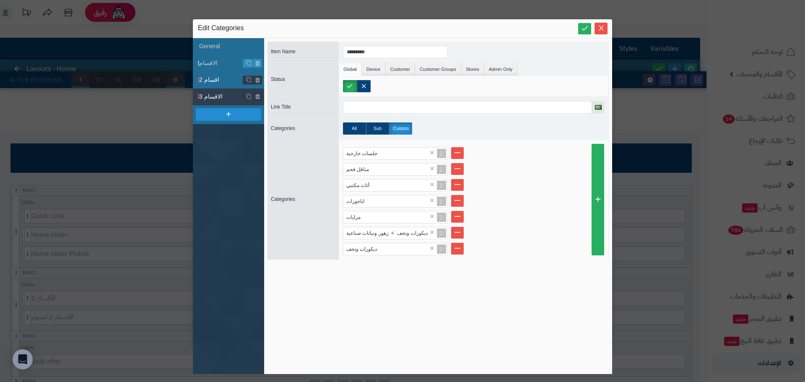
click at [216, 76] on span "اقسام 2" at bounding box center [221, 80] width 44 height 9
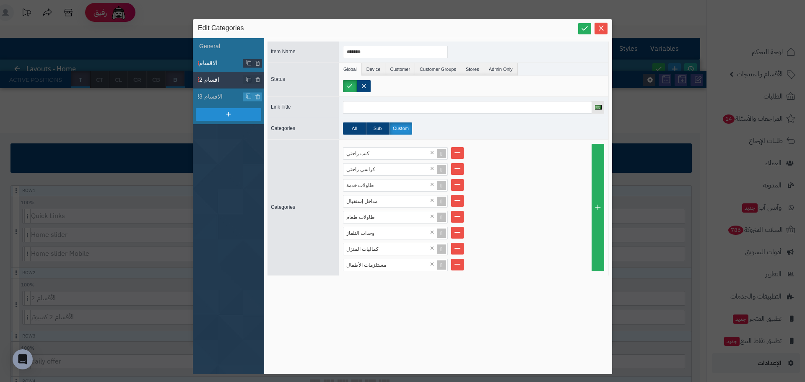
click at [216, 59] on span "الاقسام" at bounding box center [221, 63] width 44 height 9
click at [210, 96] on span "الاقسام 3" at bounding box center [221, 96] width 44 height 9
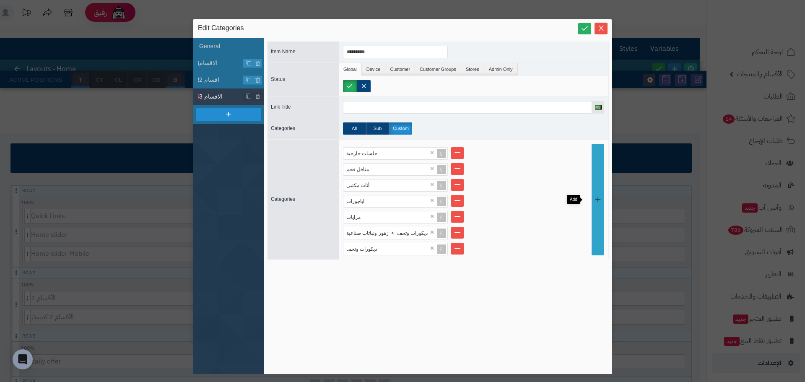
click at [592, 251] on link at bounding box center [598, 200] width 13 height 112
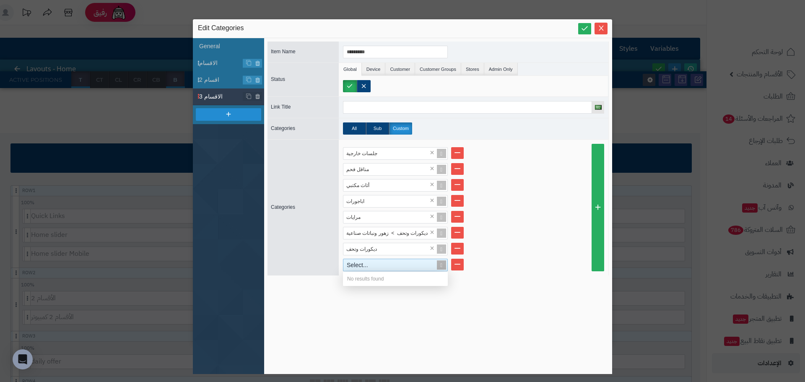
click at [375, 269] on div "Select..." at bounding box center [392, 265] width 97 height 12
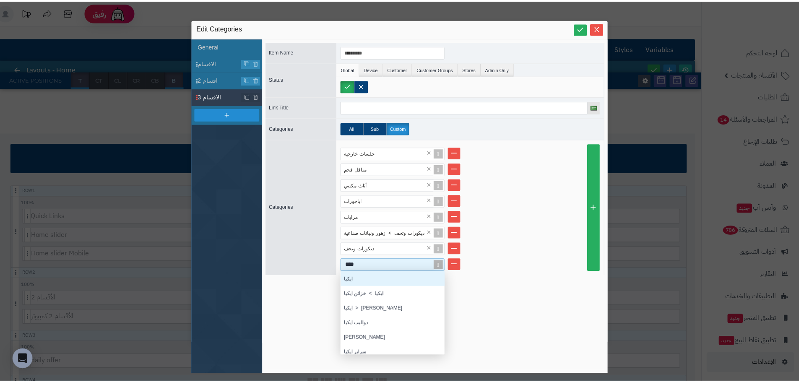
scroll to position [78, 99]
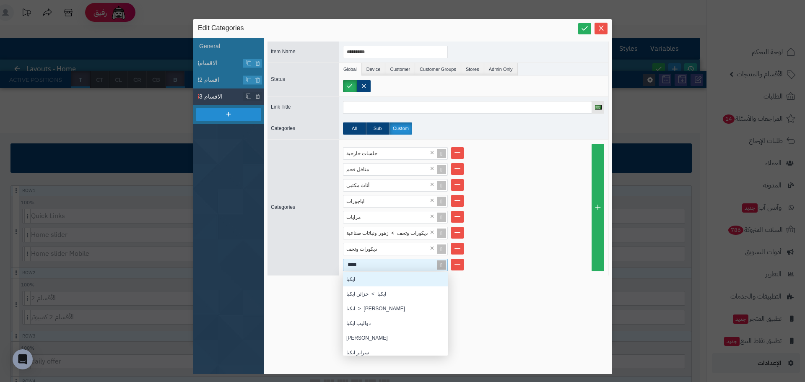
type input "*****"
click at [358, 278] on div "ايكيا" at bounding box center [395, 279] width 105 height 15
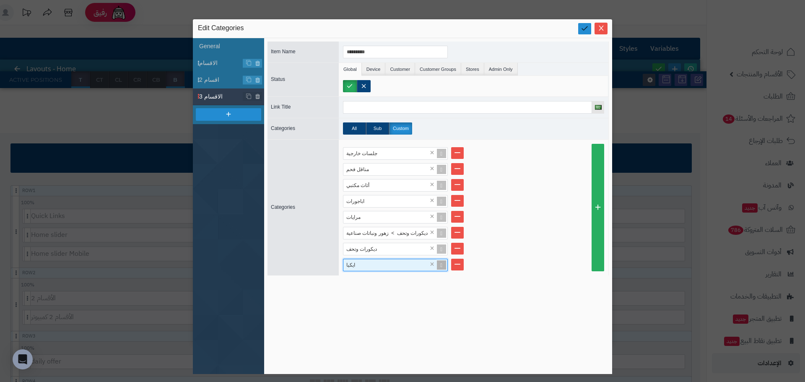
click at [586, 26] on icon at bounding box center [585, 28] width 8 height 8
click at [598, 28] on icon "Close" at bounding box center [601, 27] width 7 height 7
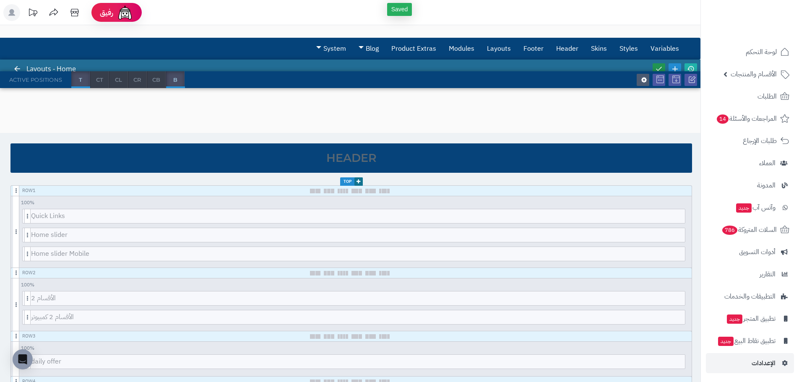
click at [661, 66] on icon at bounding box center [659, 69] width 8 height 8
click at [693, 68] on icon at bounding box center [691, 69] width 8 height 8
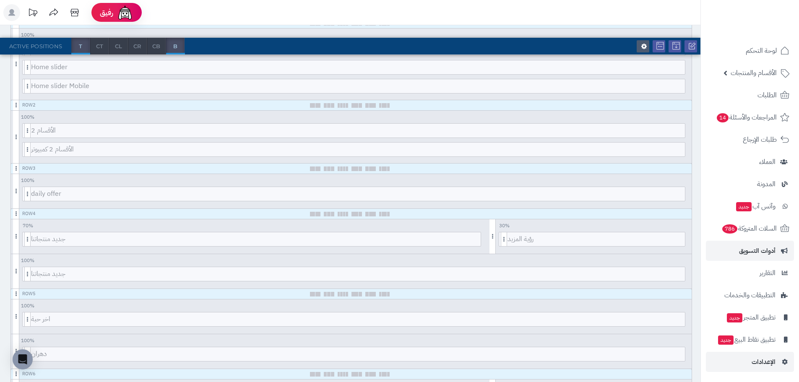
scroll to position [2, 0]
click at [759, 251] on span "أدوات التسويق" at bounding box center [757, 251] width 36 height 12
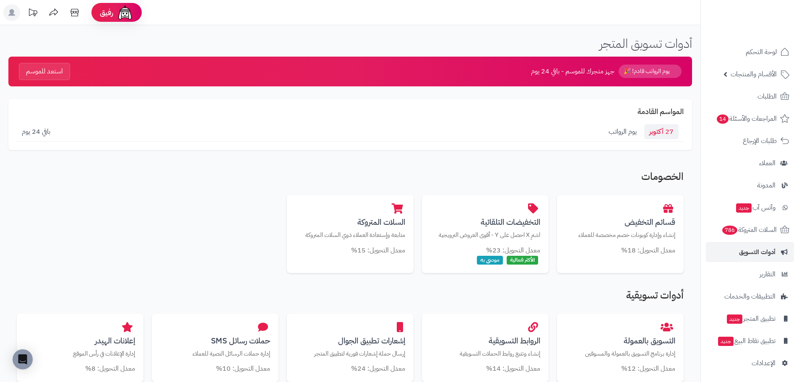
scroll to position [126, 0]
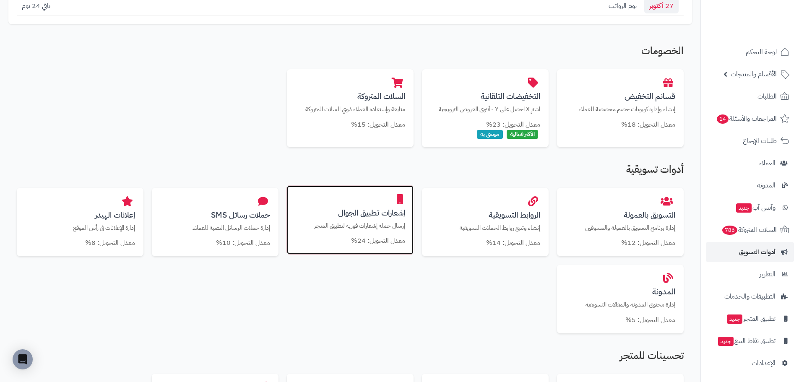
click at [372, 213] on h3 "إشعارات تطبيق الجوال" at bounding box center [350, 212] width 110 height 9
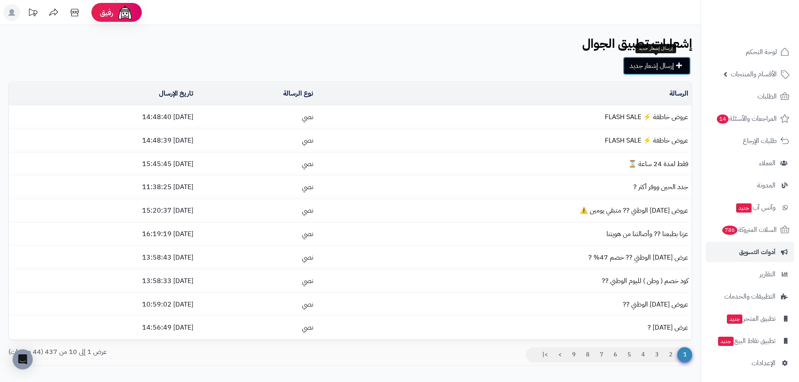
click at [633, 67] on link "إرسال إشعار جديد" at bounding box center [657, 66] width 68 height 18
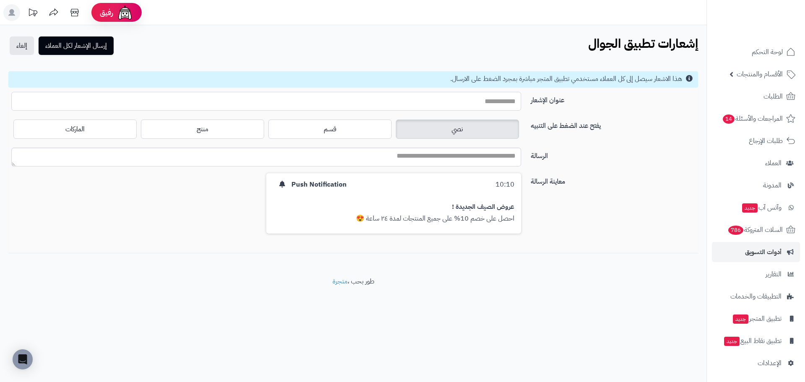
click at [492, 103] on input "عنوان الإشعار" at bounding box center [266, 101] width 510 height 19
type input "**********"
click at [412, 159] on textarea "الرسالة" at bounding box center [266, 157] width 510 height 19
click at [417, 157] on textarea "**********" at bounding box center [266, 157] width 510 height 19
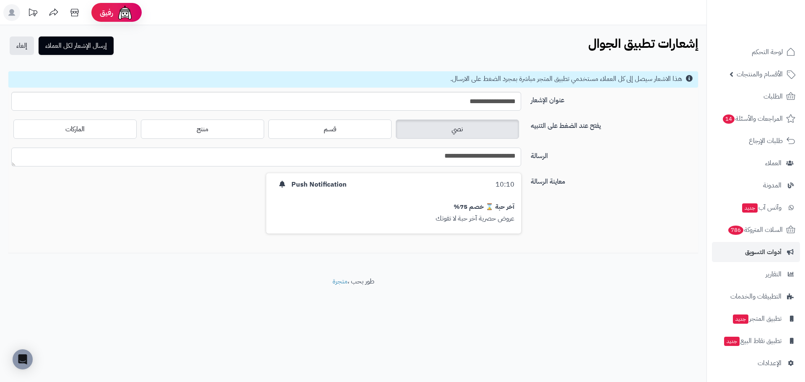
click at [417, 157] on textarea "**********" at bounding box center [266, 157] width 510 height 19
click at [485, 155] on textarea "**********" at bounding box center [266, 157] width 510 height 19
click at [503, 158] on textarea "**********" at bounding box center [266, 157] width 510 height 19
click at [513, 157] on textarea "**********" at bounding box center [266, 157] width 510 height 19
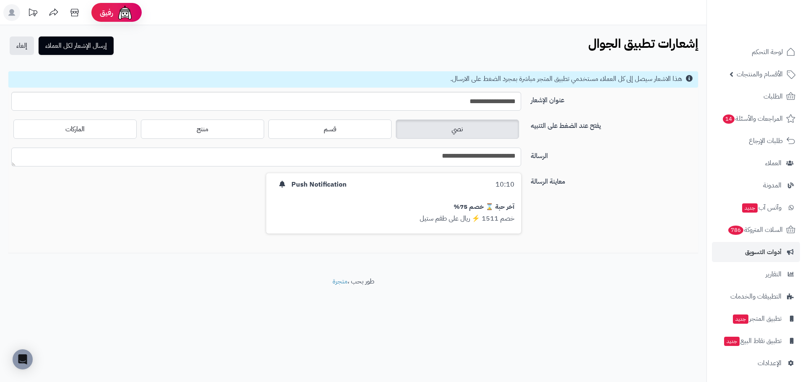
click at [513, 157] on textarea "**********" at bounding box center [266, 157] width 510 height 19
drag, startPoint x: 497, startPoint y: 155, endPoint x: 506, endPoint y: 157, distance: 9.9
click at [506, 157] on textarea "**********" at bounding box center [266, 157] width 510 height 19
click at [488, 158] on textarea "**********" at bounding box center [266, 157] width 510 height 19
click at [471, 159] on textarea "**********" at bounding box center [266, 157] width 510 height 19
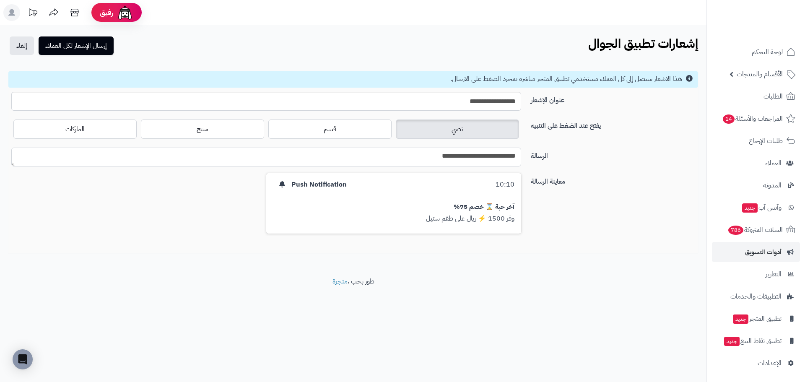
click at [471, 159] on textarea "**********" at bounding box center [266, 157] width 510 height 19
click at [485, 159] on textarea "**********" at bounding box center [266, 157] width 510 height 19
paste textarea "*****"
click at [460, 156] on textarea "**********" at bounding box center [266, 157] width 510 height 19
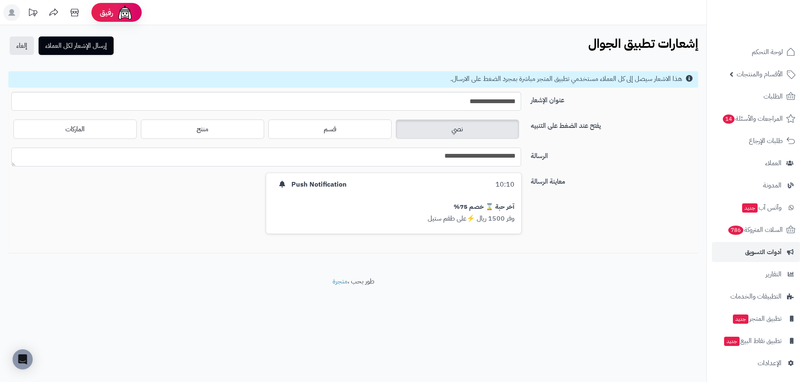
click at [478, 156] on textarea "**********" at bounding box center [266, 157] width 510 height 19
drag, startPoint x: 478, startPoint y: 155, endPoint x: 472, endPoint y: 154, distance: 5.9
click at [472, 154] on textarea "**********" at bounding box center [266, 157] width 510 height 19
click at [512, 157] on textarea "**********" at bounding box center [266, 157] width 510 height 19
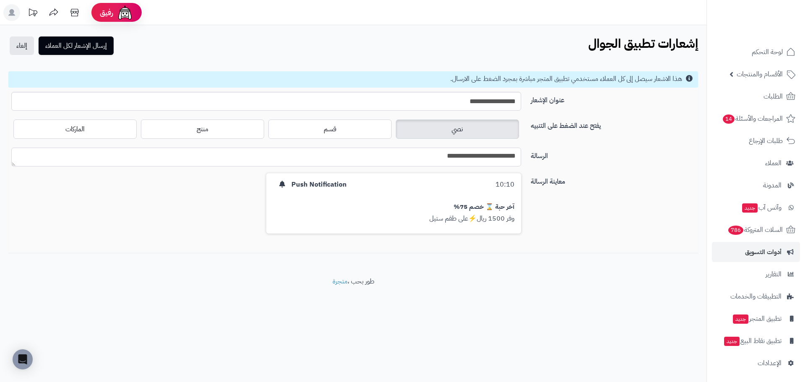
click at [512, 157] on textarea "**********" at bounding box center [266, 157] width 510 height 19
click at [484, 156] on textarea "**********" at bounding box center [266, 157] width 510 height 19
click at [414, 158] on textarea "**********" at bounding box center [266, 157] width 510 height 19
type textarea "**********"
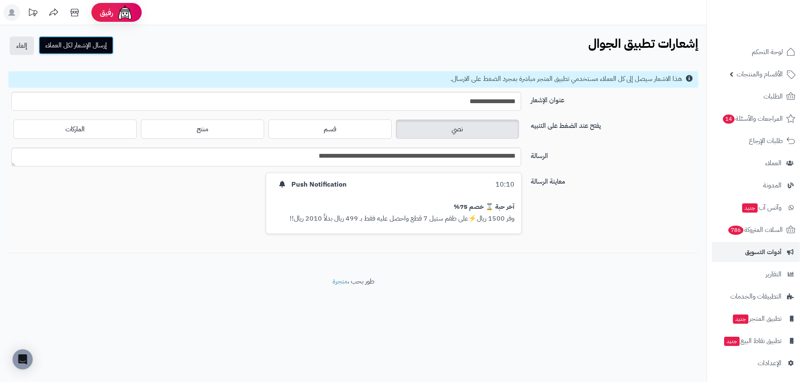
click at [102, 50] on button "إرسال الإشعار لكل العملاء" at bounding box center [76, 45] width 75 height 18
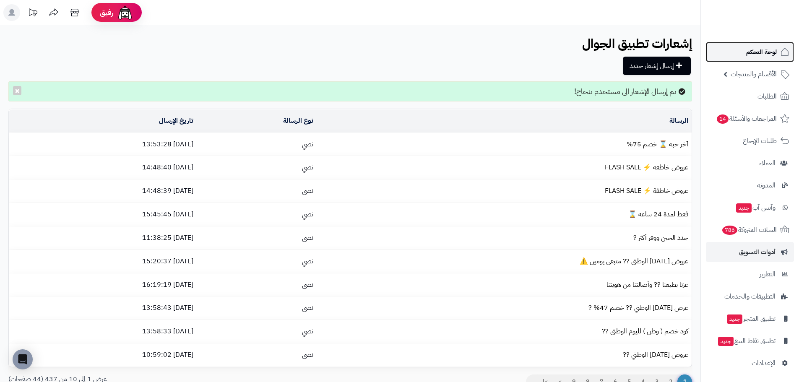
click at [759, 50] on span "لوحة التحكم" at bounding box center [761, 52] width 31 height 12
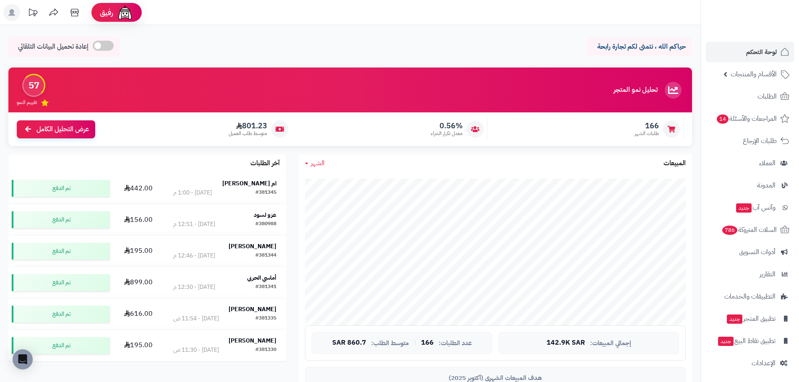
click at [321, 164] on span "الشهر" at bounding box center [318, 163] width 14 height 10
click at [342, 185] on link "اليوم" at bounding box center [332, 183] width 67 height 16
